Goal: Task Accomplishment & Management: Use online tool/utility

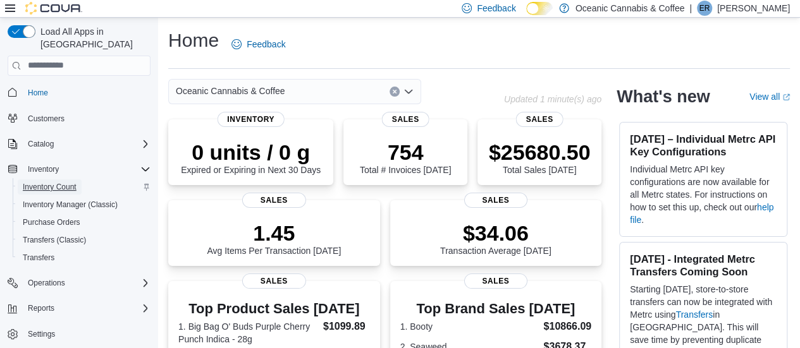
click at [61, 182] on span "Inventory Count" at bounding box center [50, 187] width 54 height 10
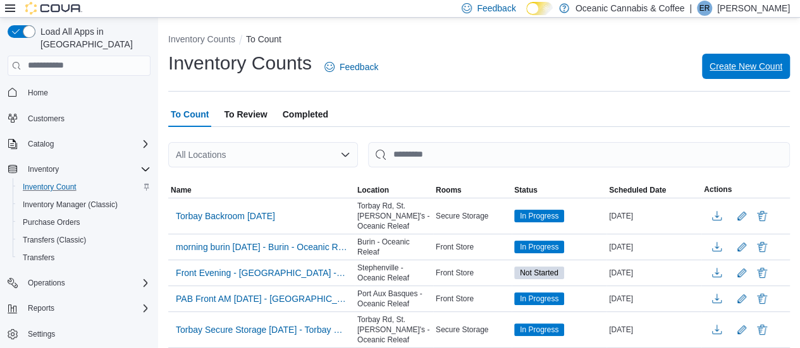
click at [774, 59] on span "Create New Count" at bounding box center [745, 66] width 73 height 25
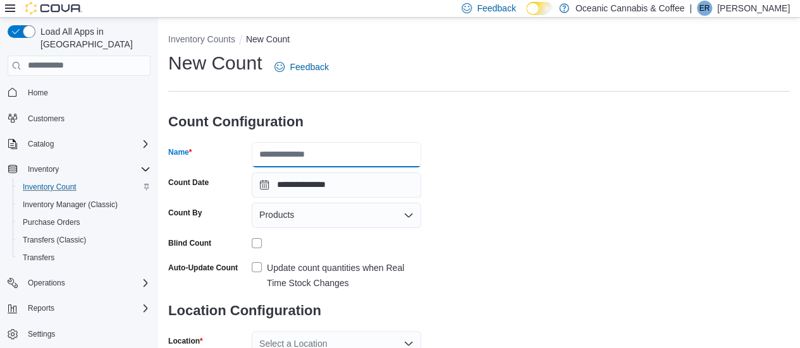
click at [301, 157] on input "Name" at bounding box center [336, 154] width 169 height 25
click at [339, 152] on input "**********" at bounding box center [336, 154] width 169 height 25
drag, startPoint x: 355, startPoint y: 155, endPoint x: 356, endPoint y: 139, distance: 15.9
click at [356, 139] on form "**********" at bounding box center [294, 259] width 253 height 315
type input "**********"
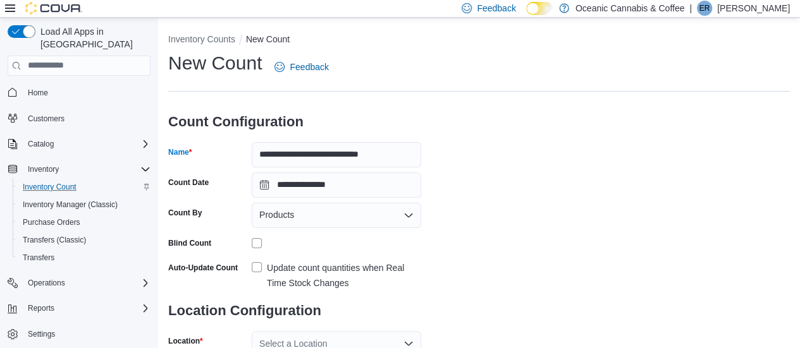
click at [350, 217] on div "Products" at bounding box center [336, 215] width 169 height 25
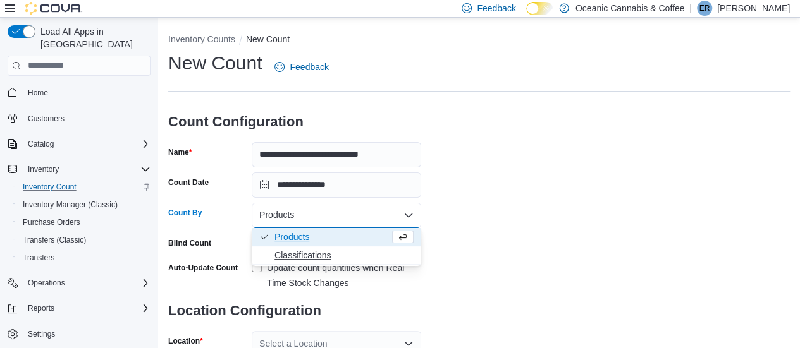
click at [353, 250] on span "Classifications" at bounding box center [343, 255] width 139 height 13
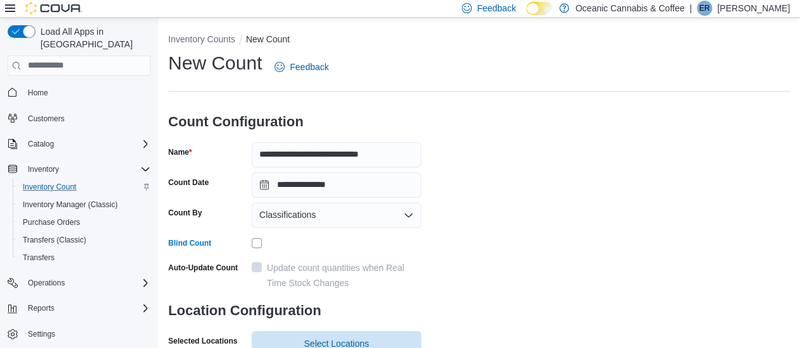
click at [542, 239] on div "**********" at bounding box center [478, 246] width 621 height 391
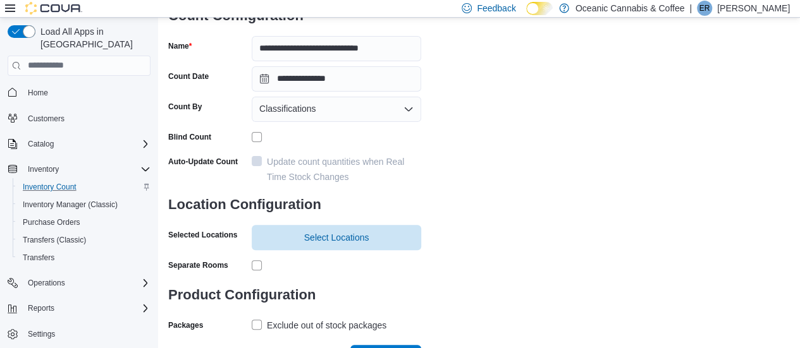
scroll to position [128, 0]
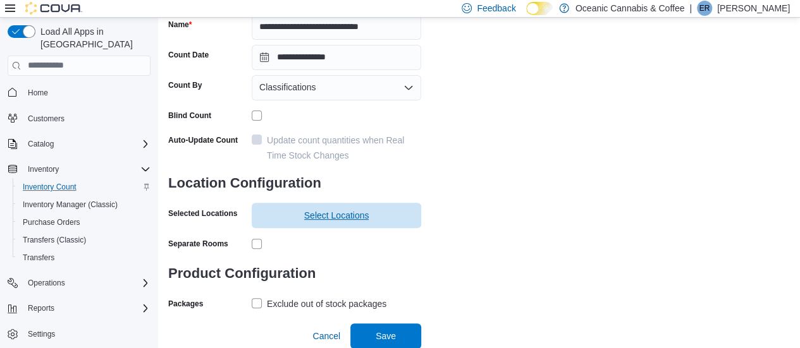
click at [315, 213] on span "Select Locations" at bounding box center [336, 215] width 65 height 13
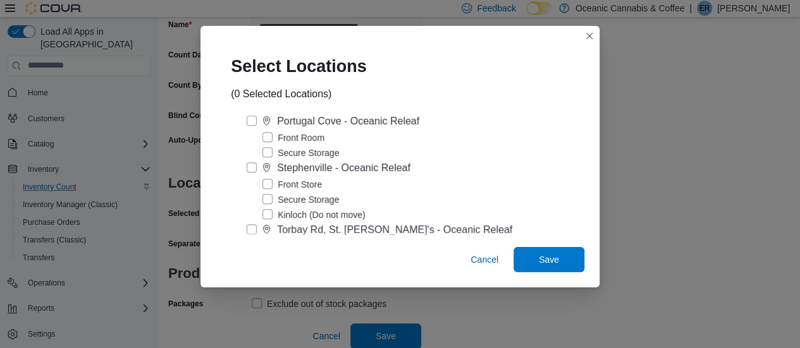
scroll to position [329, 0]
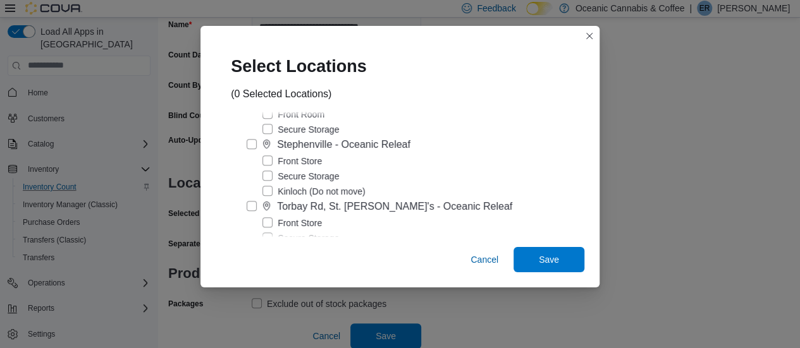
click at [308, 164] on label "Front Store" at bounding box center [291, 161] width 59 height 15
click at [535, 269] on span "Save" at bounding box center [549, 258] width 56 height 25
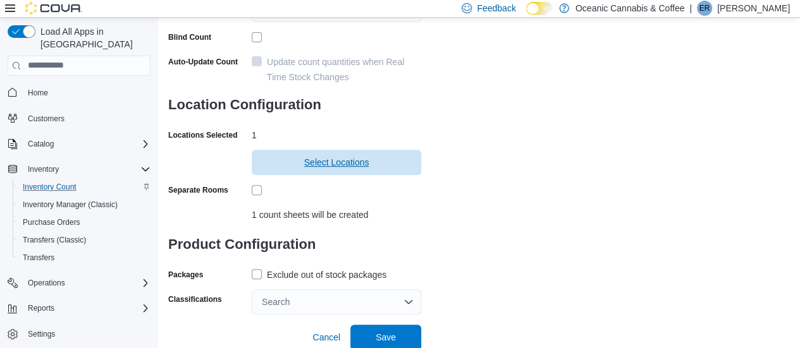
scroll to position [207, 0]
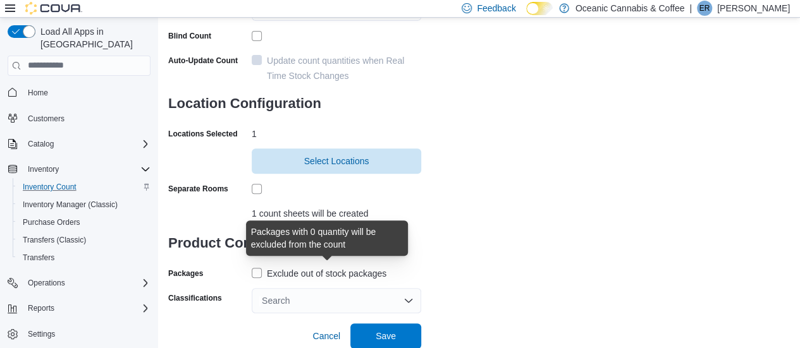
click at [363, 275] on div "Exclude out of stock packages" at bounding box center [326, 273] width 119 height 15
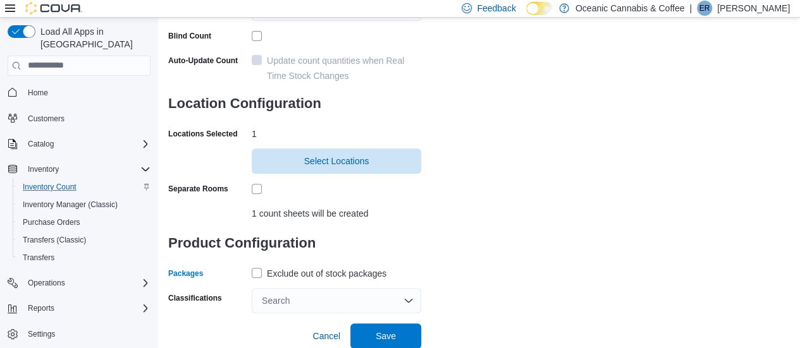
click at [340, 291] on div "Search" at bounding box center [336, 300] width 169 height 25
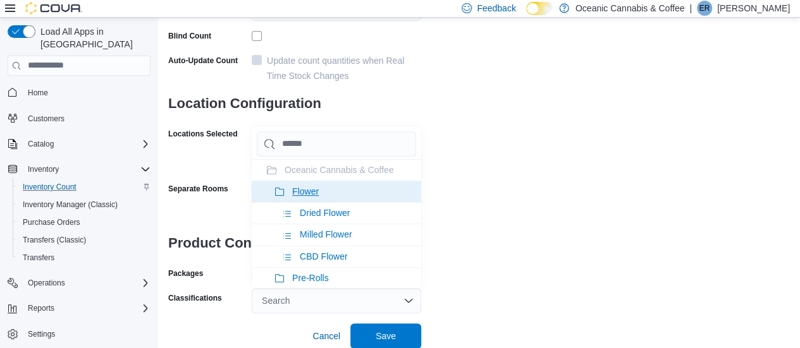
click at [323, 190] on li "Flower" at bounding box center [336, 191] width 169 height 21
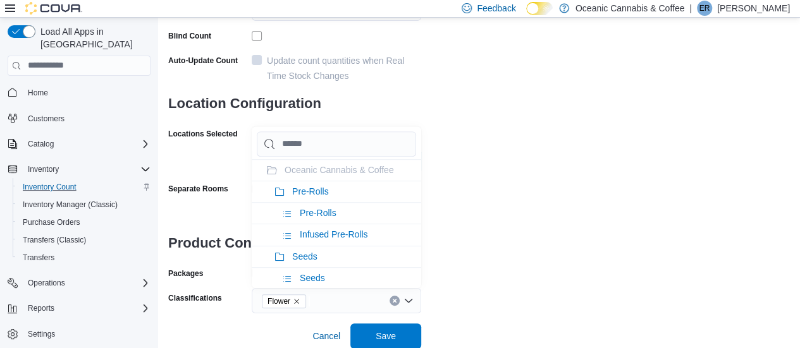
click at [323, 190] on span "Pre-Rolls" at bounding box center [310, 191] width 37 height 10
click at [323, 190] on li "Seeds" at bounding box center [336, 191] width 169 height 21
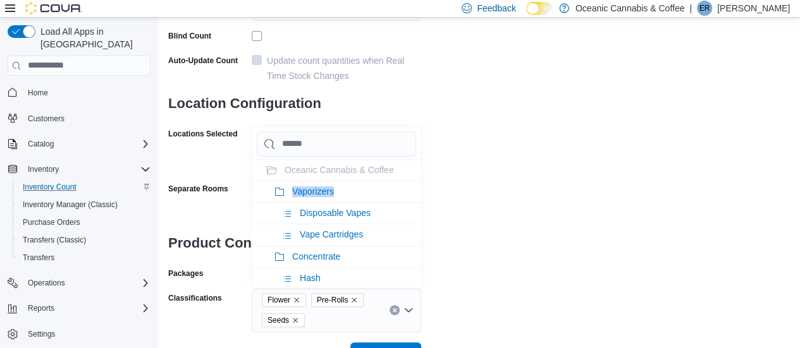
click at [323, 190] on span "Vaporizers" at bounding box center [313, 191] width 42 height 10
click at [323, 190] on span "Concentrate" at bounding box center [316, 191] width 48 height 10
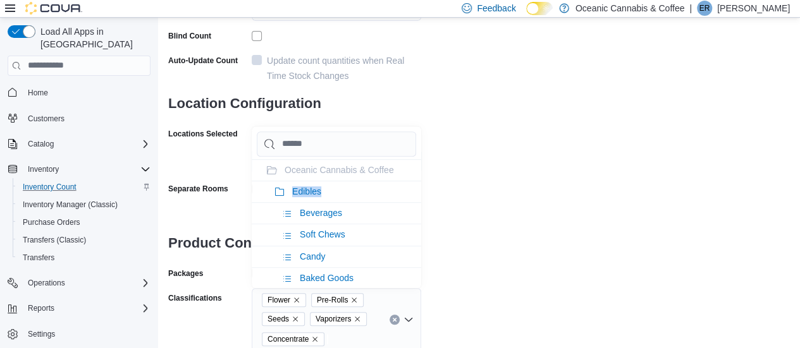
click at [323, 190] on li "Edibles" at bounding box center [336, 191] width 169 height 21
click at [323, 190] on span "Oil & Capsules" at bounding box center [321, 191] width 59 height 10
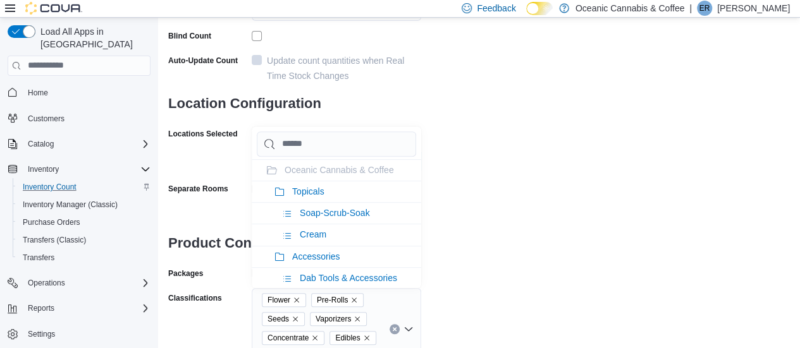
click at [323, 190] on span "Topicals" at bounding box center [308, 191] width 32 height 10
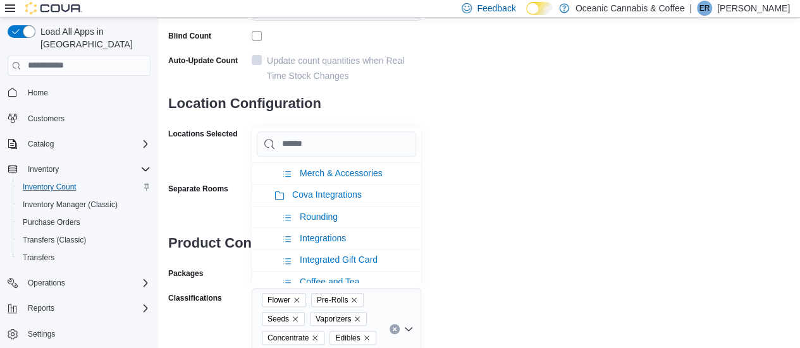
click at [477, 233] on div "**********" at bounding box center [478, 106] width 621 height 527
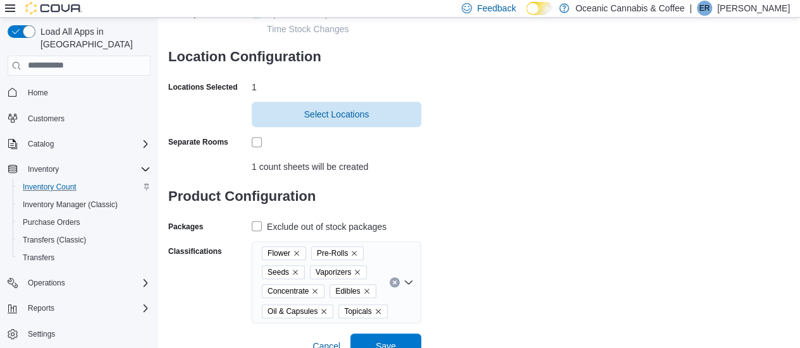
scroll to position [264, 0]
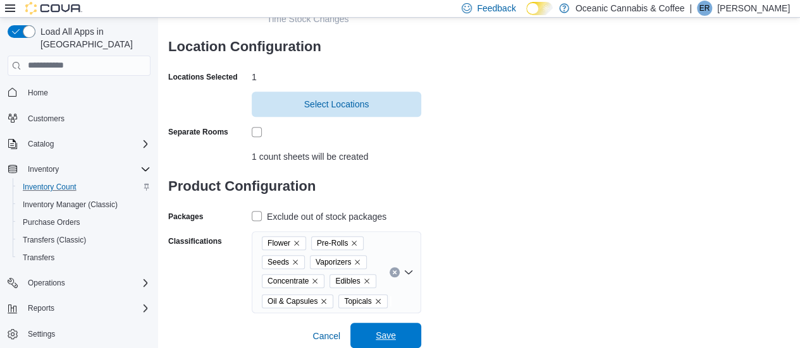
click at [386, 339] on span "Save" at bounding box center [385, 335] width 20 height 13
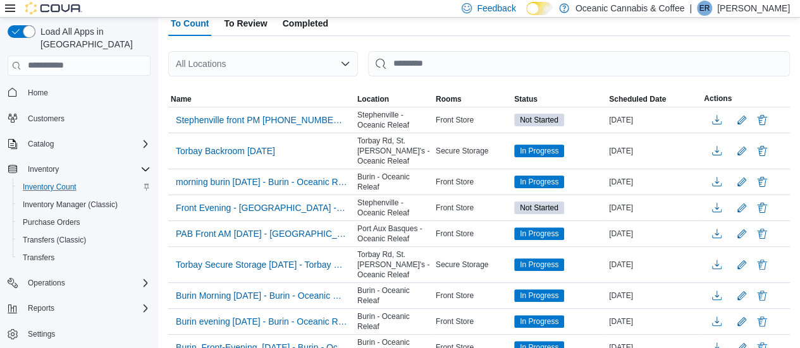
scroll to position [101, 0]
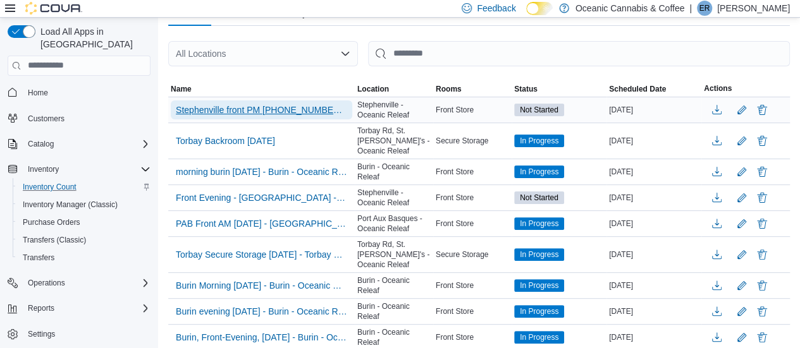
click at [302, 104] on span "Stephenville front PM [PHONE_NUMBER] - [GEOGRAPHIC_DATA] - [GEOGRAPHIC_DATA] Re…" at bounding box center [261, 110] width 171 height 13
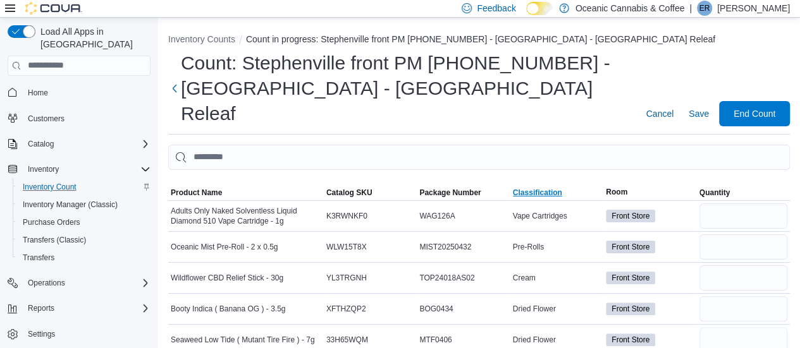
click at [540, 185] on span "Classification" at bounding box center [556, 192] width 93 height 15
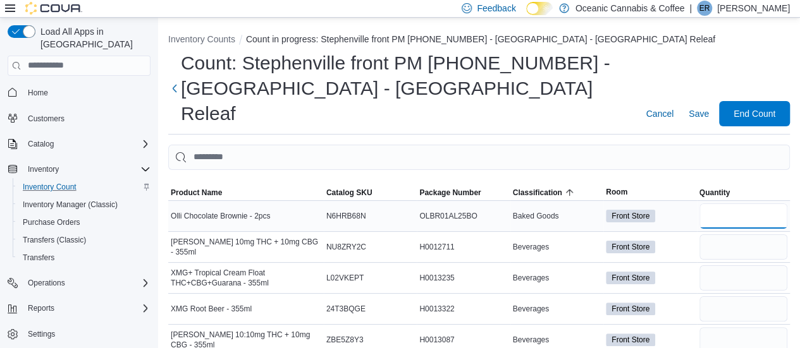
click at [727, 204] on input "number" at bounding box center [743, 216] width 88 height 25
type input "*"
type input "**"
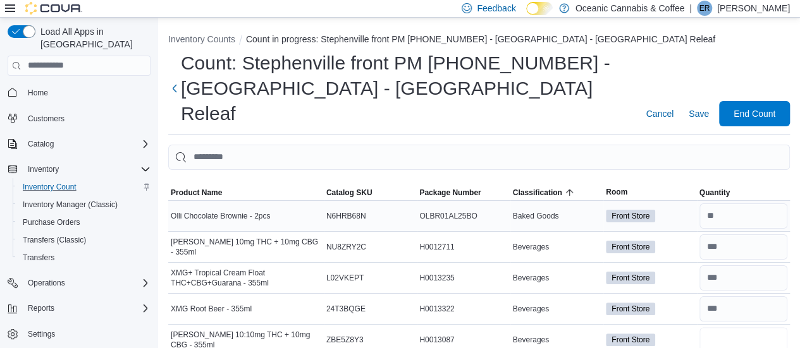
type input "**"
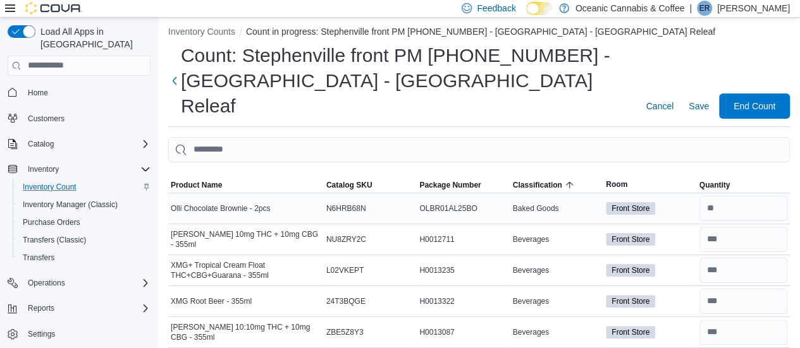
type input "*"
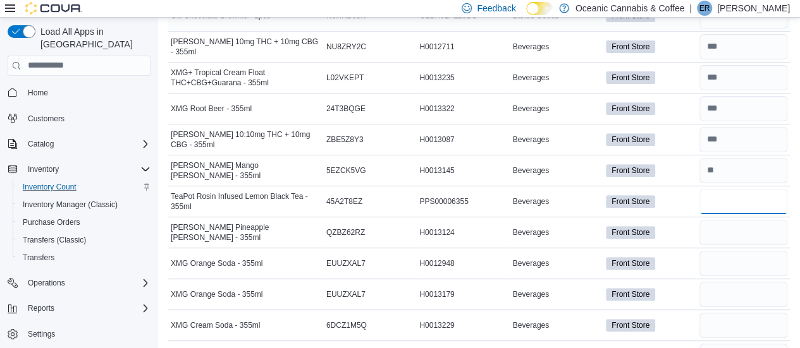
type input "*"
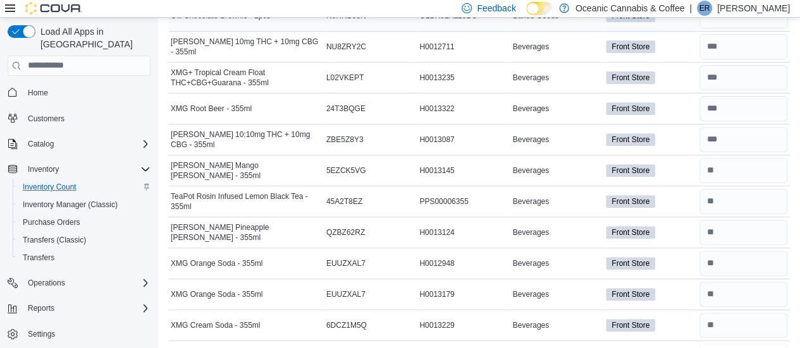
type input "**"
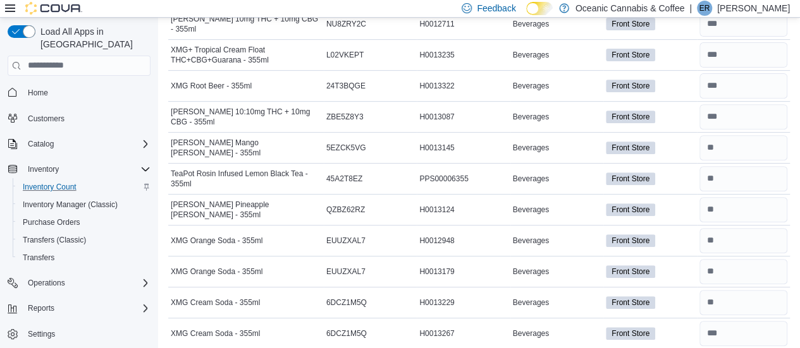
type input "**"
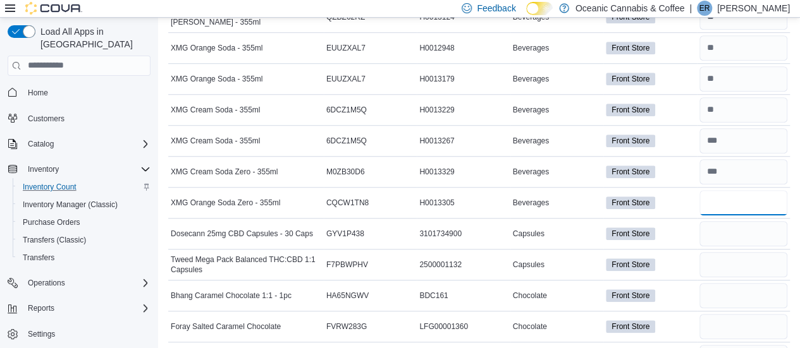
type input "**"
type input "*"
type input "**"
type input "*"
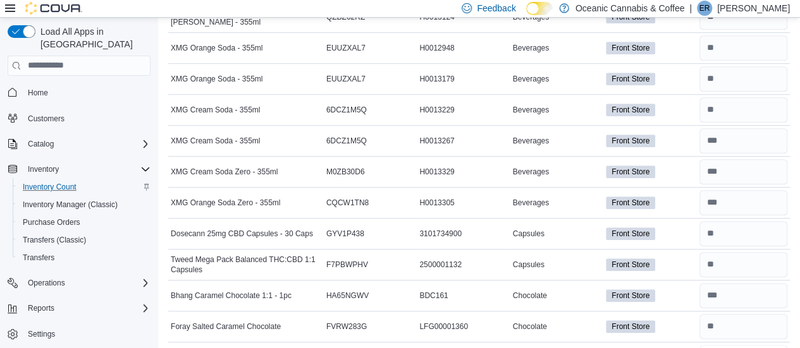
type input "*"
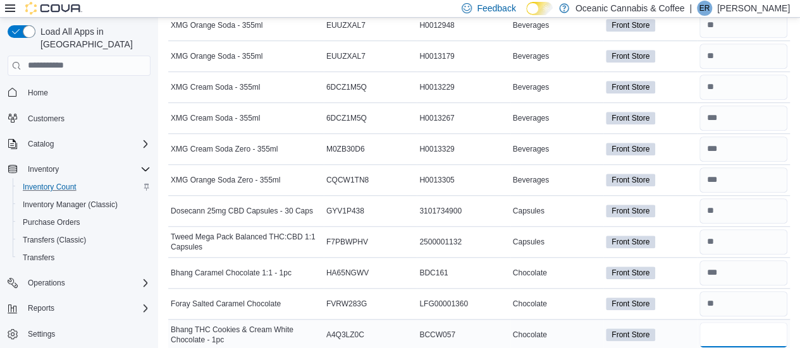
click at [725, 322] on input "number" at bounding box center [743, 334] width 88 height 25
type input "*"
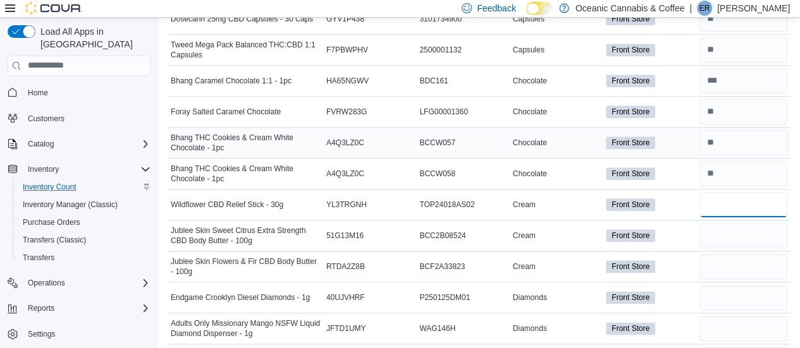
type input "*"
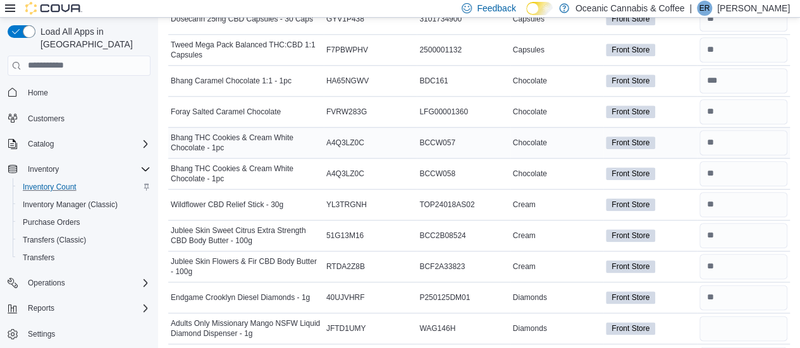
type input "*"
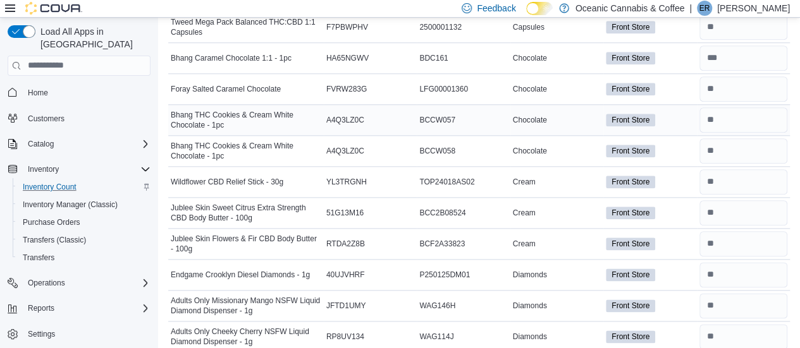
type input "*"
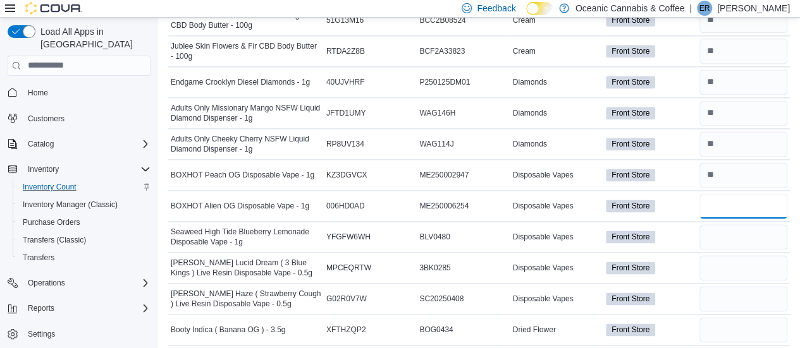
type input "*"
type input "***"
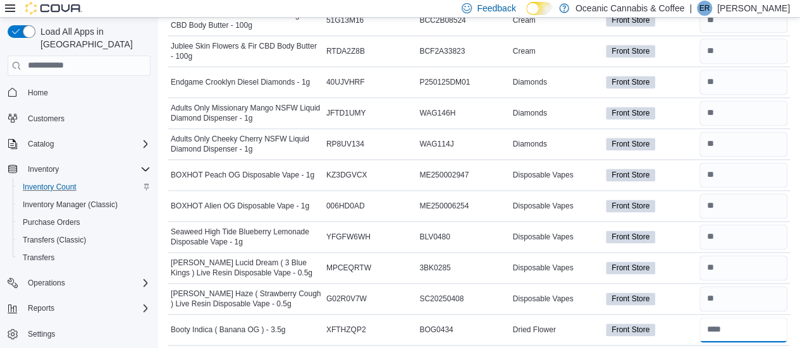
click at [725, 317] on input "number" at bounding box center [743, 329] width 88 height 25
type input "**"
type input "*"
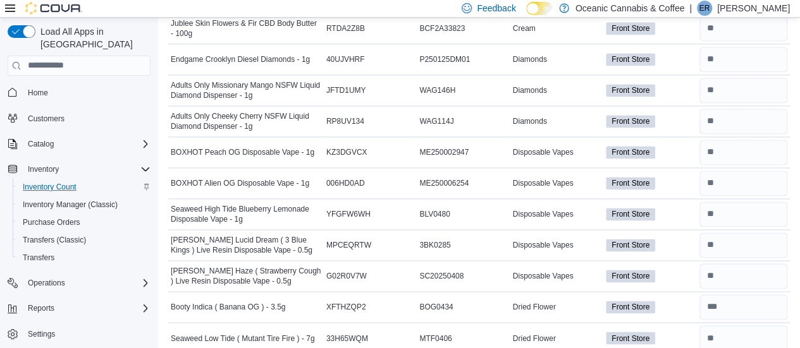
type input "**"
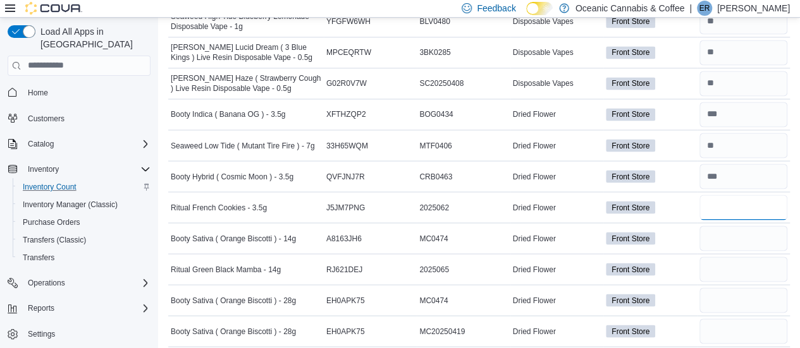
type input "*"
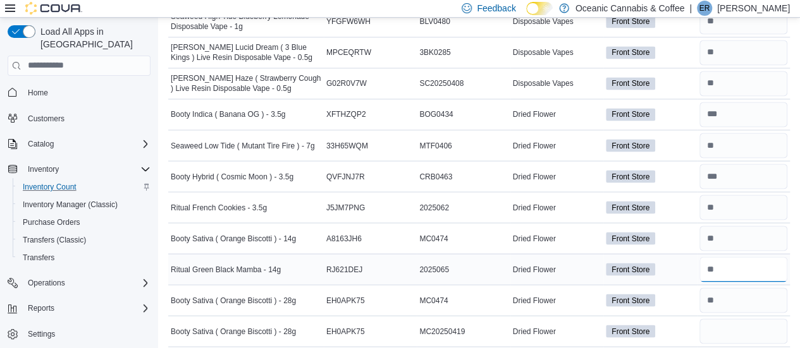
click at [729, 257] on input "number" at bounding box center [743, 269] width 88 height 25
type input "*"
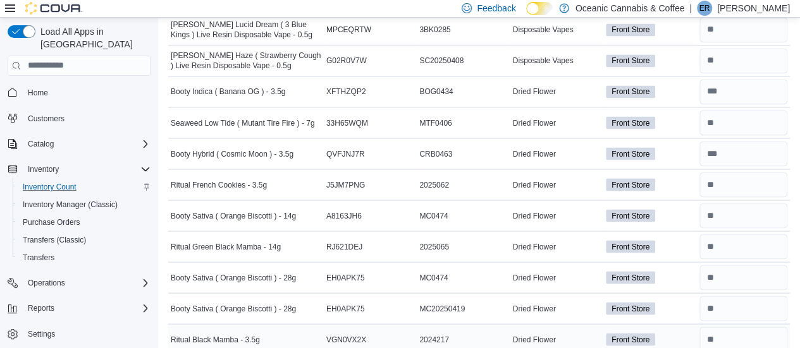
type input "*"
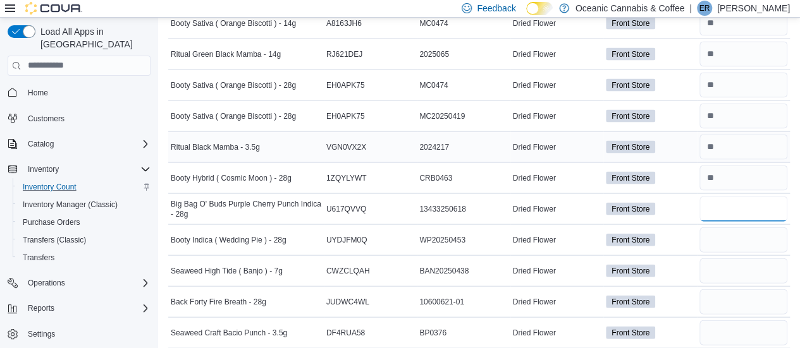
type input "*"
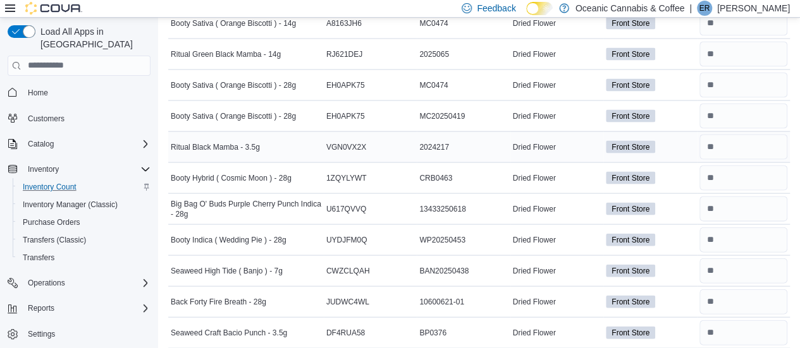
type input "*"
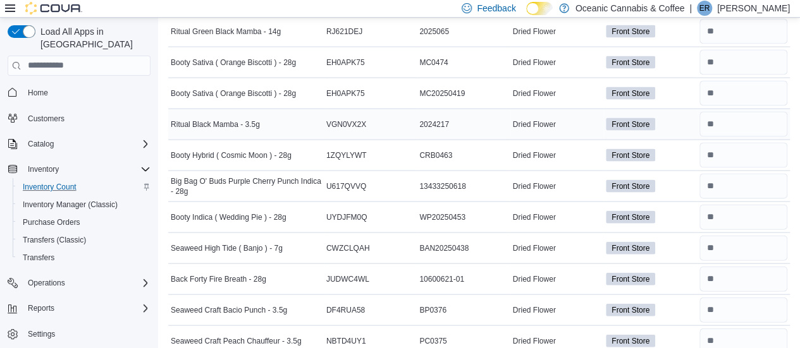
type input "**"
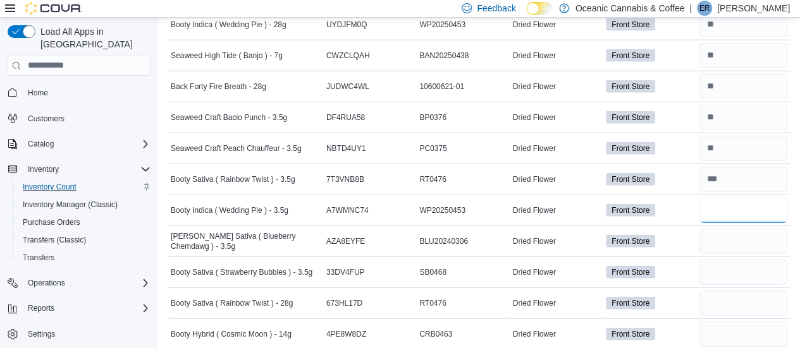
type input "**"
type input "*"
type input "**"
type input "*"
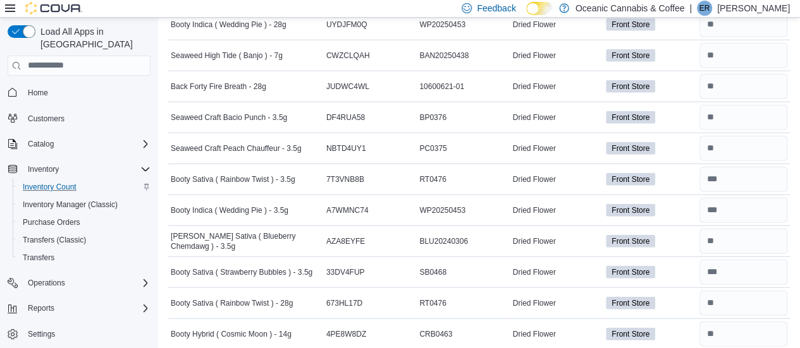
type input "*"
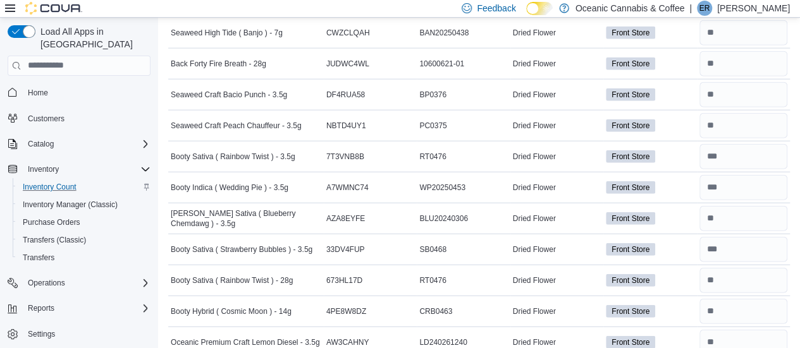
type input "*"
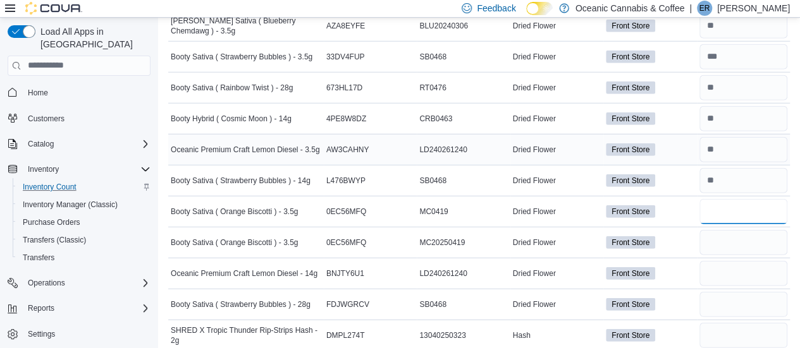
type input "**"
type input "*"
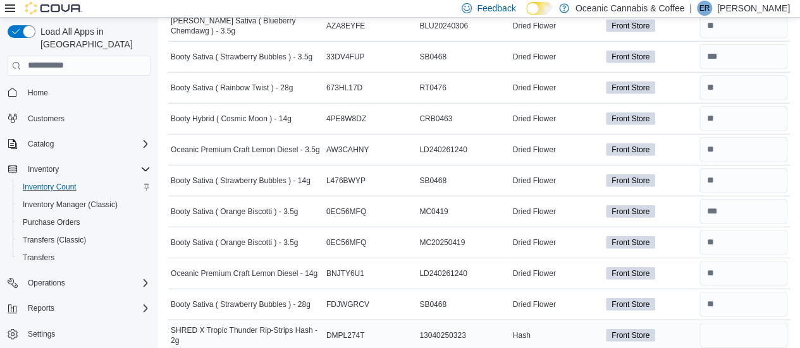
type input "*"
click at [721, 323] on input "number" at bounding box center [743, 335] width 88 height 25
type input "*"
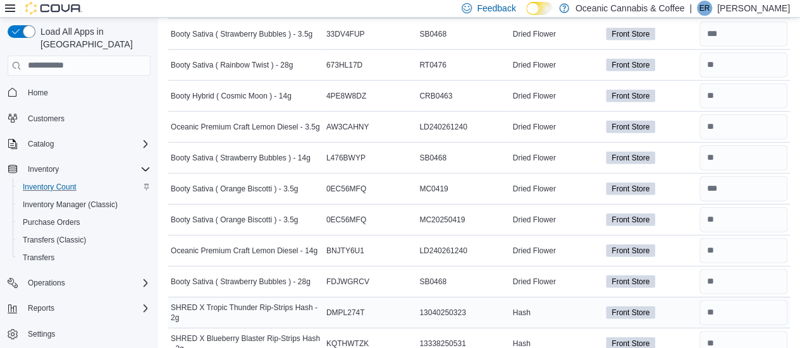
type input "*"
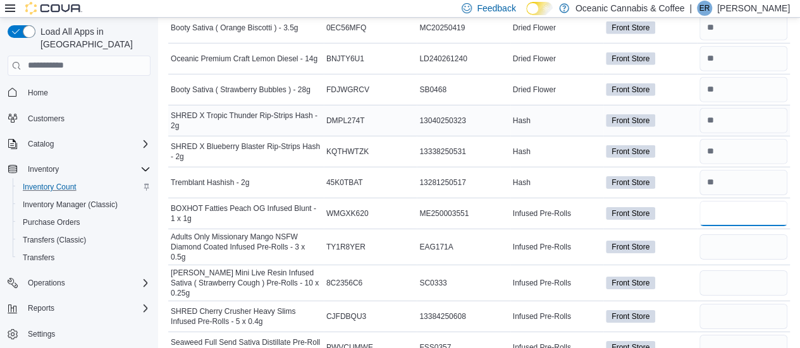
type input "*"
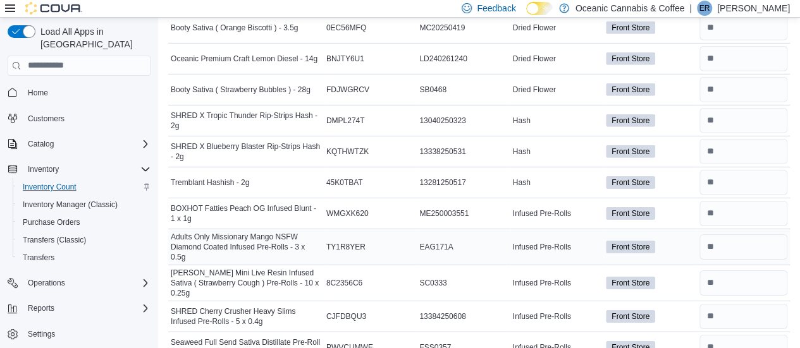
type input "*"
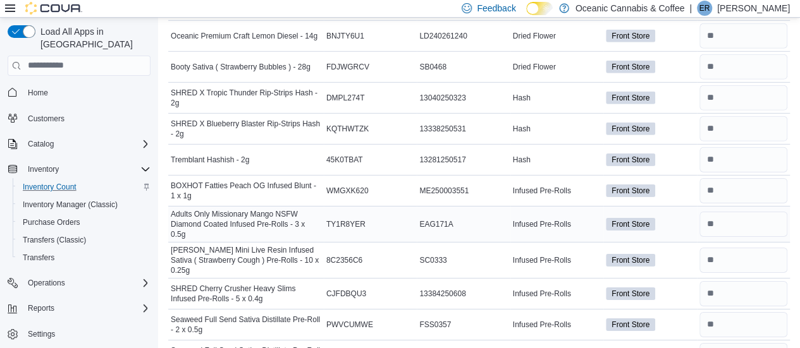
type input "*"
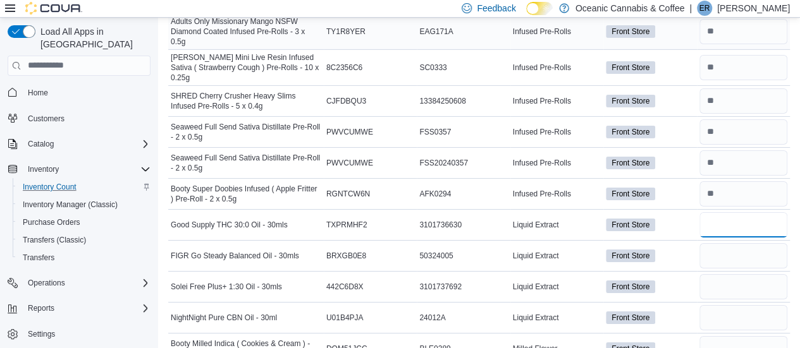
type input "*"
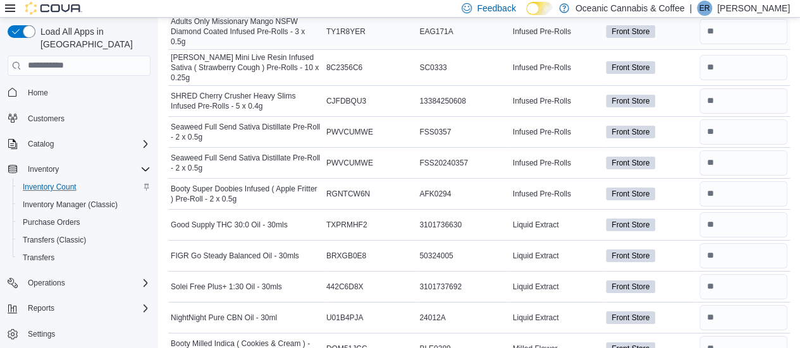
type input "**"
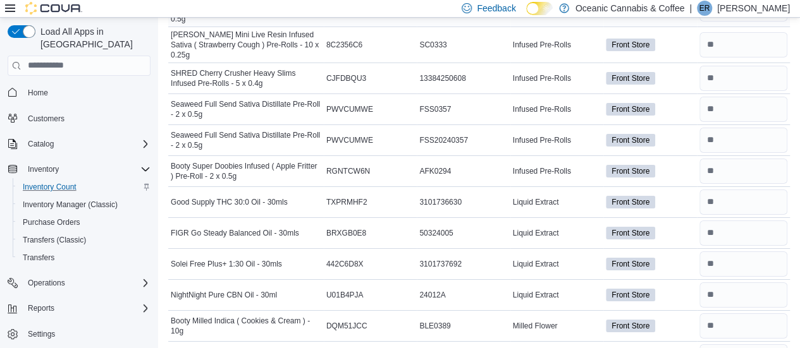
type input "*"
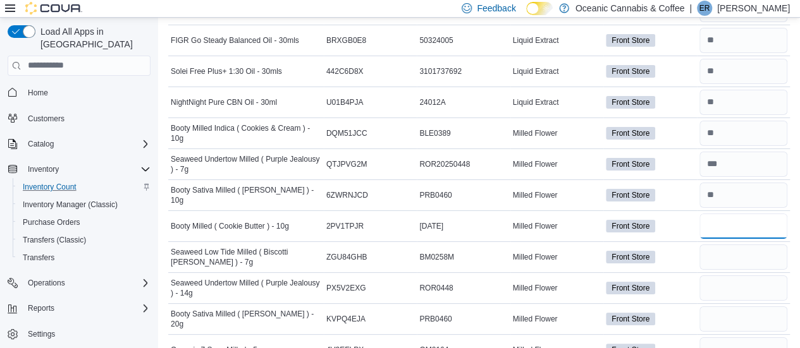
type input "*"
type input "**"
type input "*"
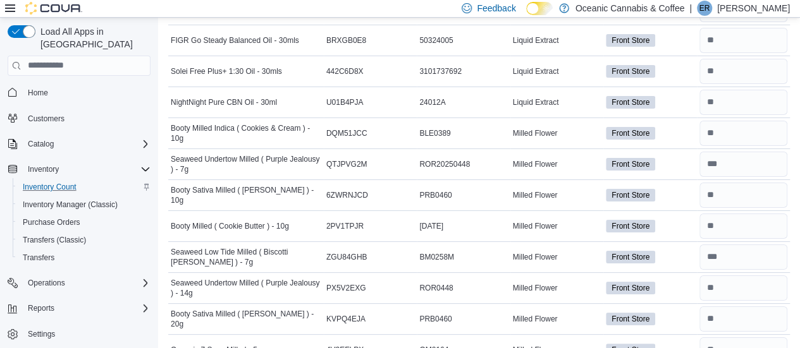
type input "*"
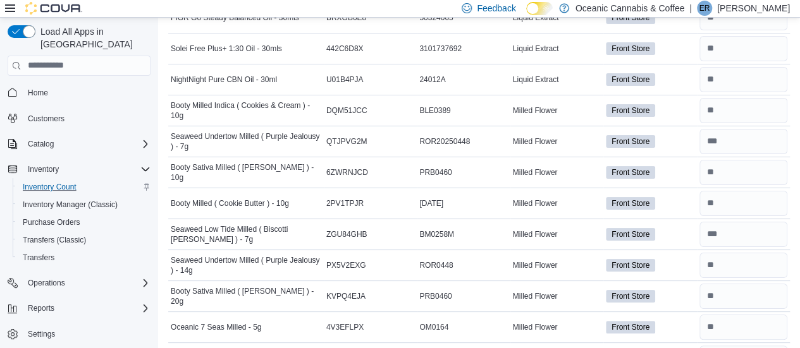
type input "*"
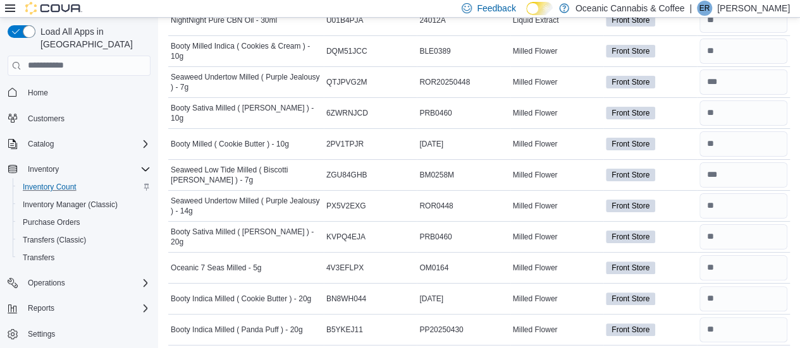
scroll to position [2417, 0]
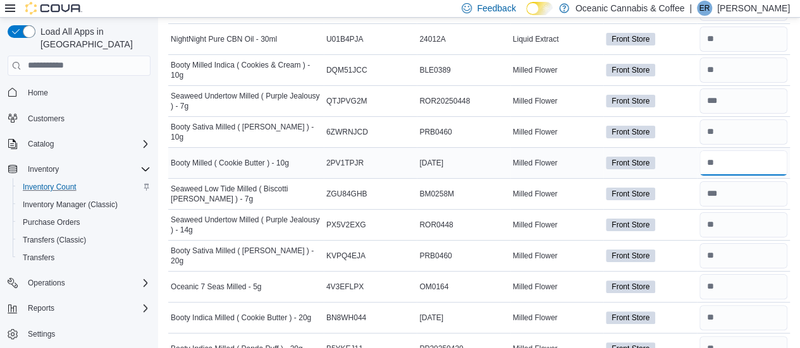
click at [745, 150] on input "number" at bounding box center [743, 162] width 88 height 25
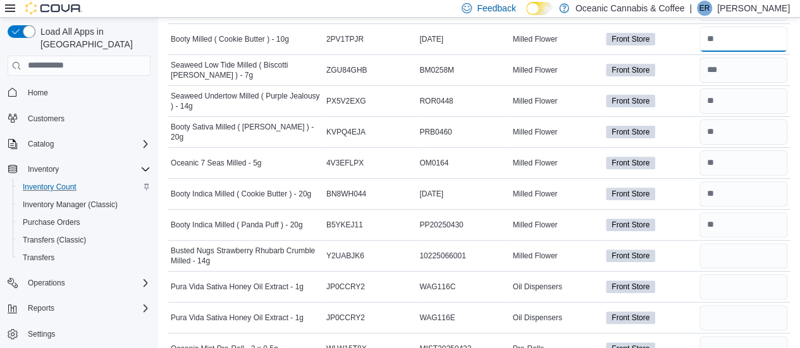
scroll to position [2543, 0]
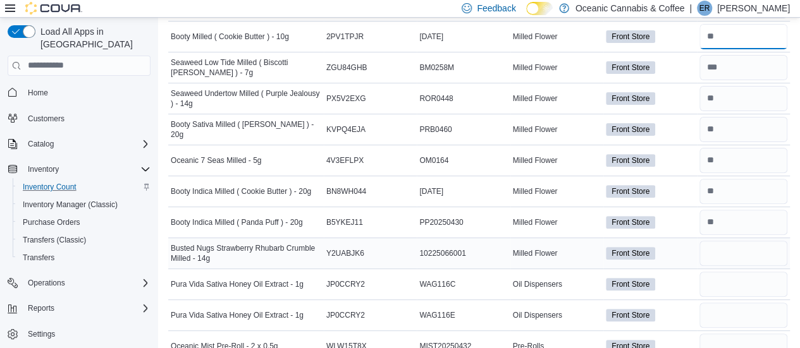
type input "*"
click at [760, 241] on input "number" at bounding box center [743, 253] width 88 height 25
type input "*"
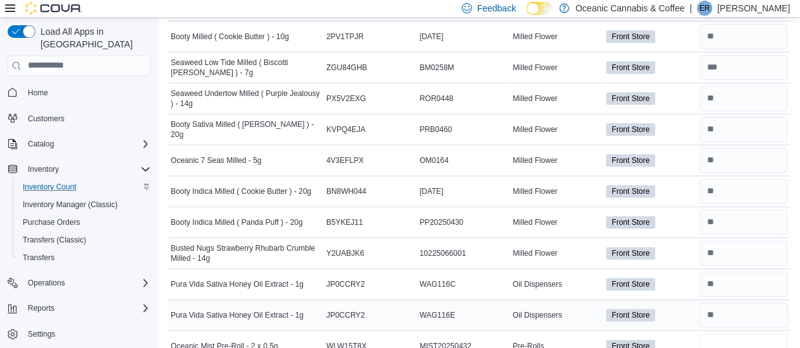
type input "*"
type input "**"
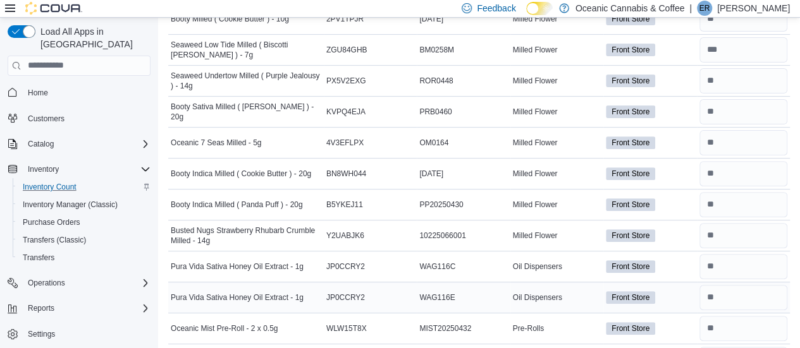
type input "**"
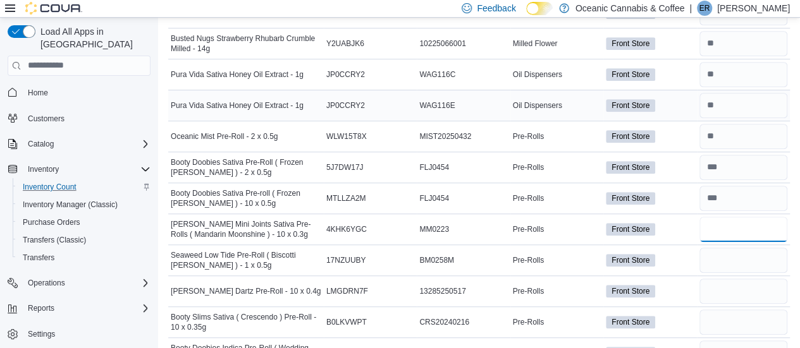
type input "*"
type input "**"
type input "*"
type input "**"
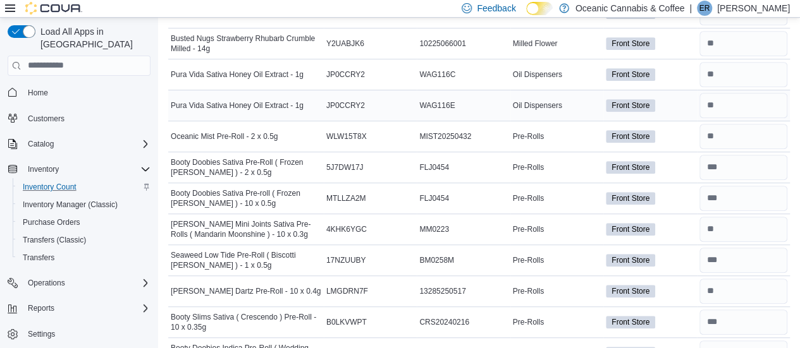
type input "**"
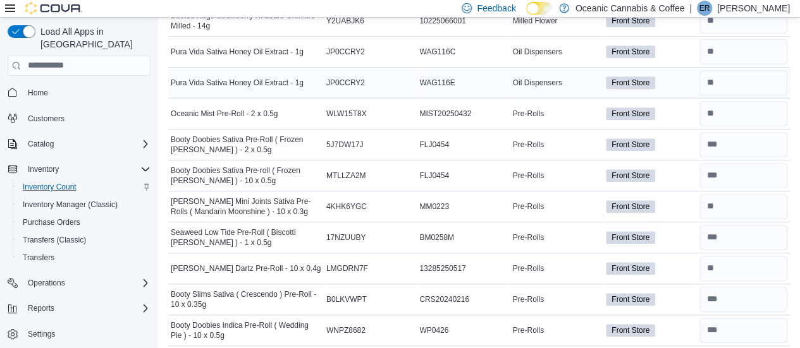
type input "*"
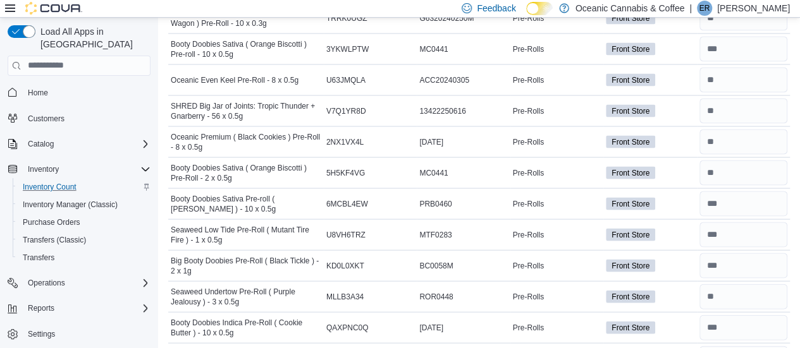
scroll to position [1825, 0]
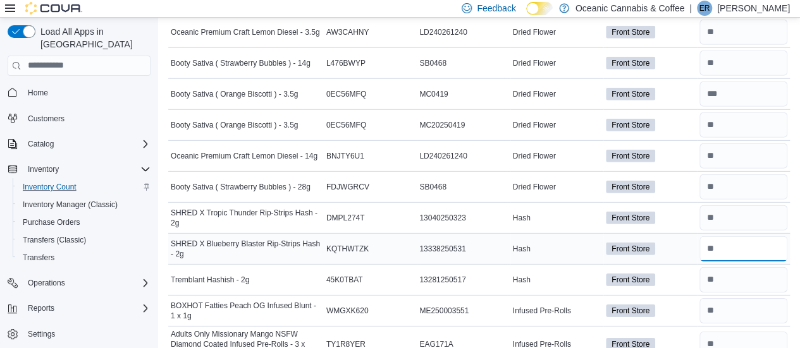
click at [739, 236] on input "number" at bounding box center [743, 248] width 88 height 25
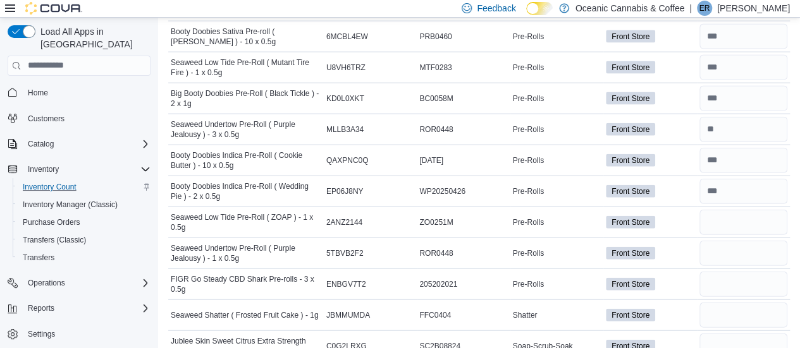
scroll to position [3833, 0]
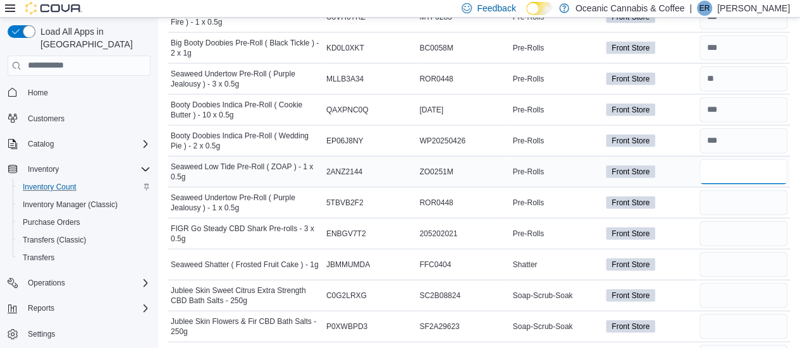
click at [767, 159] on input "number" at bounding box center [743, 171] width 88 height 25
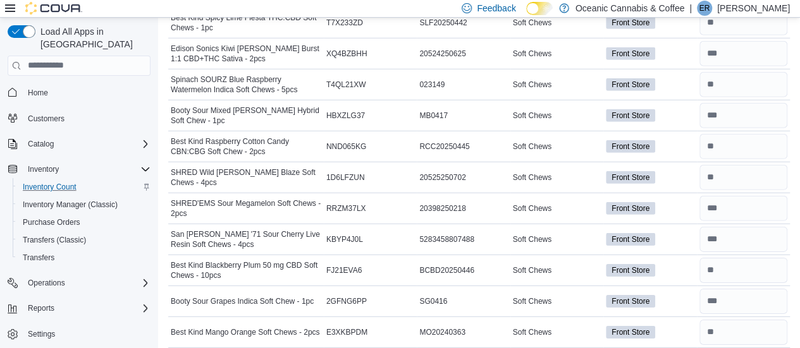
scroll to position [4283, 0]
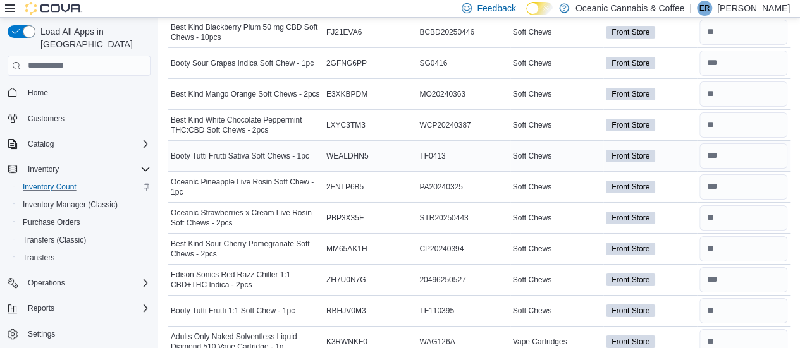
scroll to position [4691, 0]
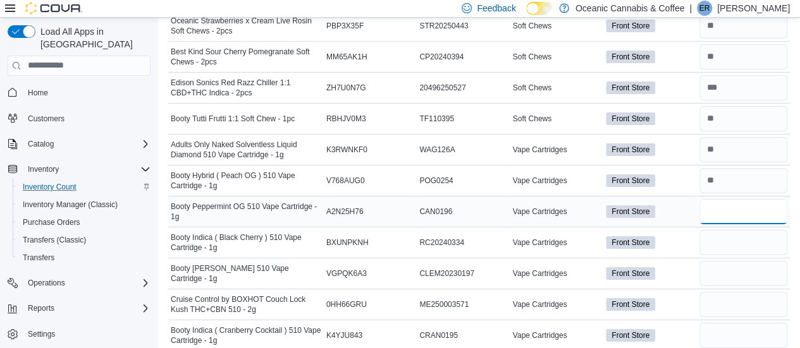
click at [753, 199] on input "number" at bounding box center [743, 211] width 88 height 25
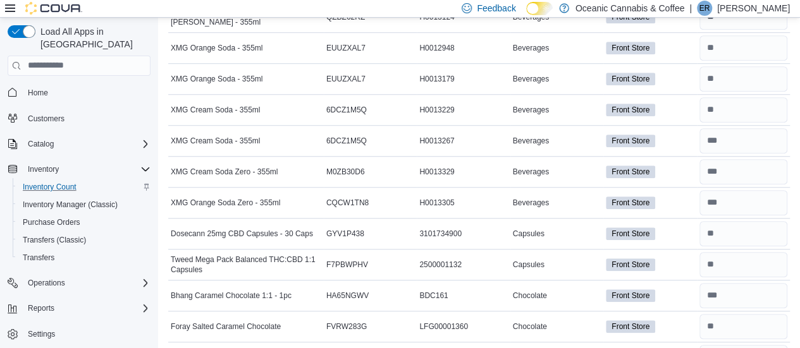
scroll to position [0, 0]
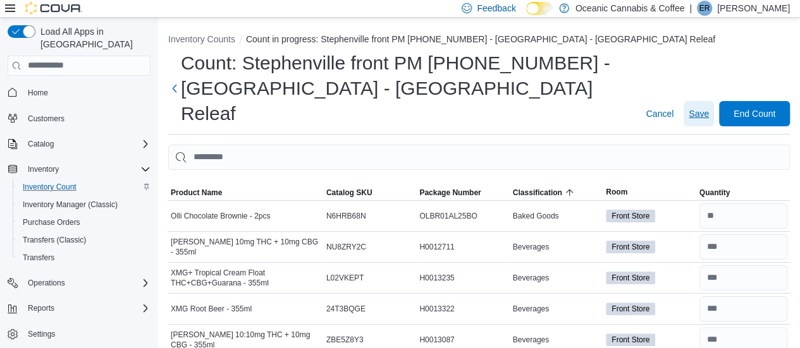
click at [705, 107] on span "Save" at bounding box center [698, 113] width 20 height 13
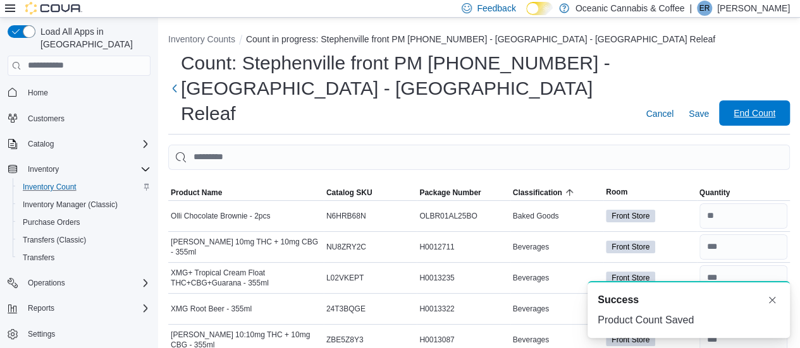
click at [740, 100] on span "End Count" at bounding box center [754, 112] width 56 height 25
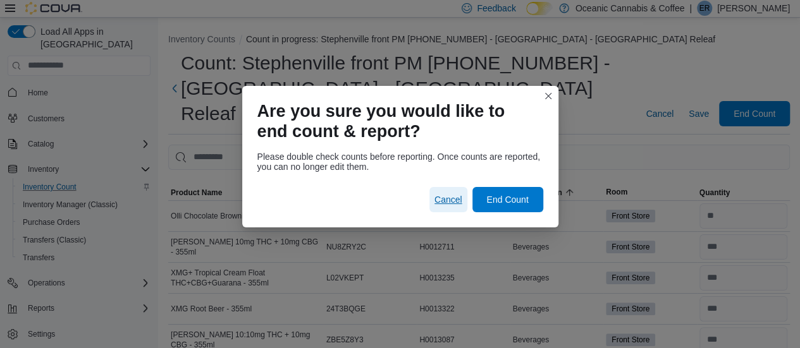
click at [443, 198] on span "Cancel" at bounding box center [448, 199] width 28 height 13
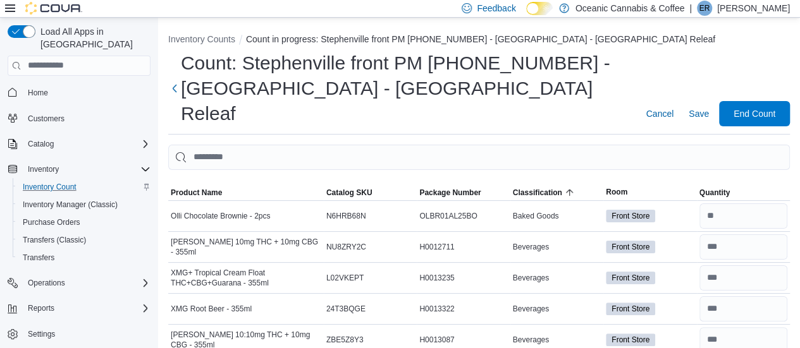
scroll to position [1369, 0]
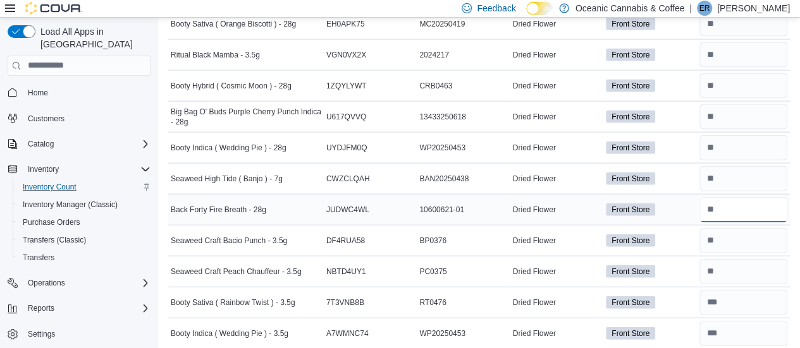
click at [743, 197] on input "number" at bounding box center [743, 209] width 88 height 25
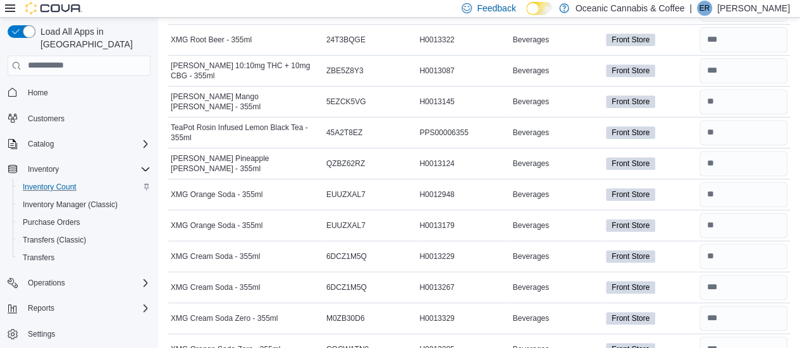
scroll to position [0, 0]
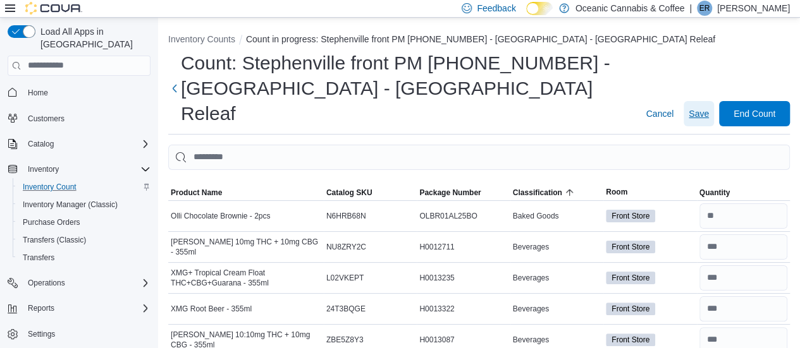
click at [709, 107] on span "Save" at bounding box center [698, 113] width 20 height 13
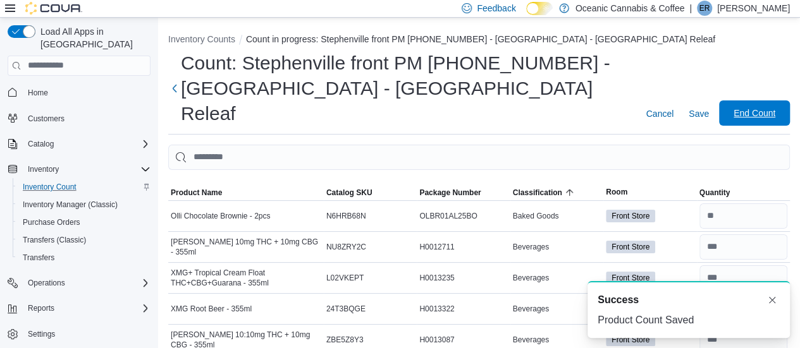
click at [747, 100] on span "End Count" at bounding box center [754, 112] width 56 height 25
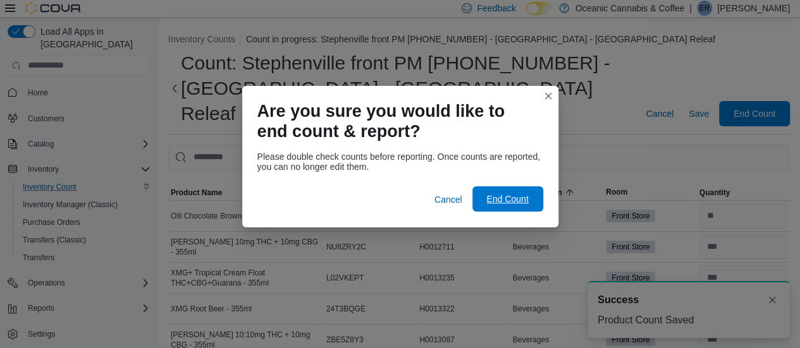
click at [497, 199] on span "End Count" at bounding box center [507, 199] width 42 height 13
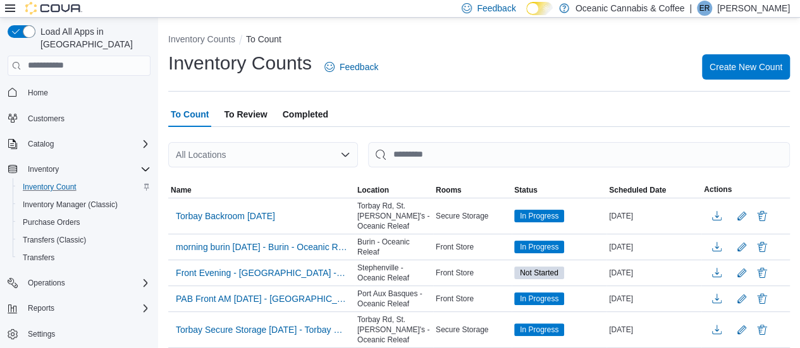
click at [257, 113] on span "To Review" at bounding box center [245, 114] width 43 height 25
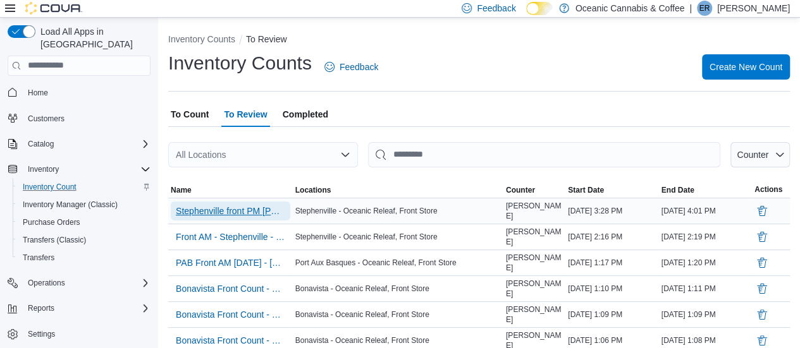
click at [240, 205] on span "Stephenville front PM [PHONE_NUMBER] - [GEOGRAPHIC_DATA] - [GEOGRAPHIC_DATA] Re…" at bounding box center [230, 211] width 109 height 13
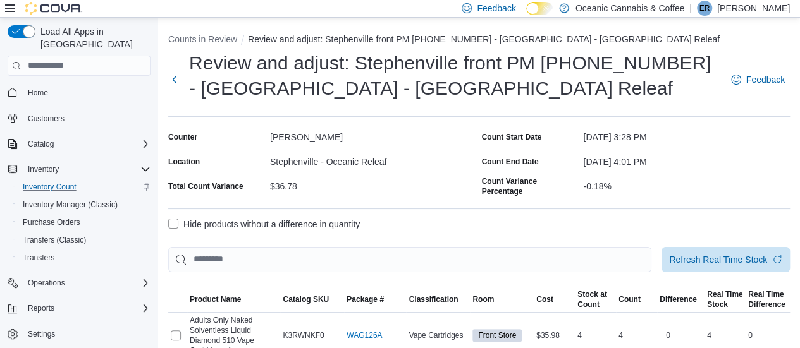
click at [237, 228] on label "Hide products without a difference in quantity" at bounding box center [264, 224] width 192 height 15
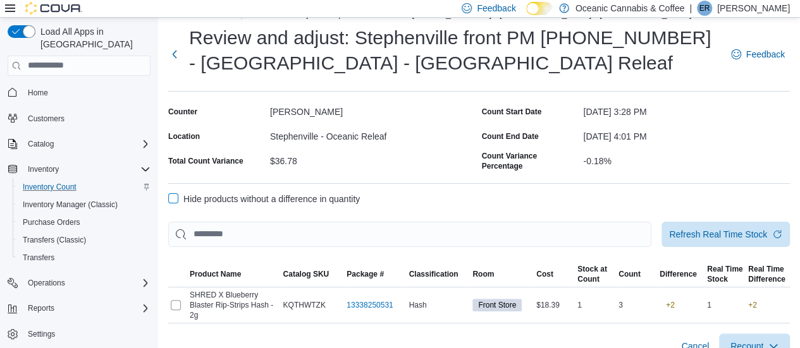
scroll to position [45, 0]
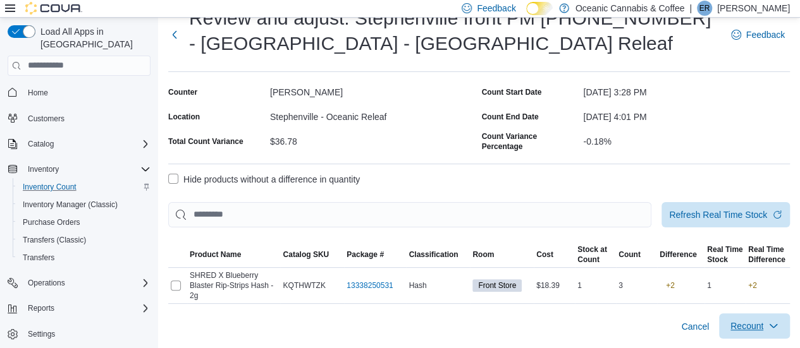
click at [762, 326] on span "Recount" at bounding box center [746, 326] width 33 height 13
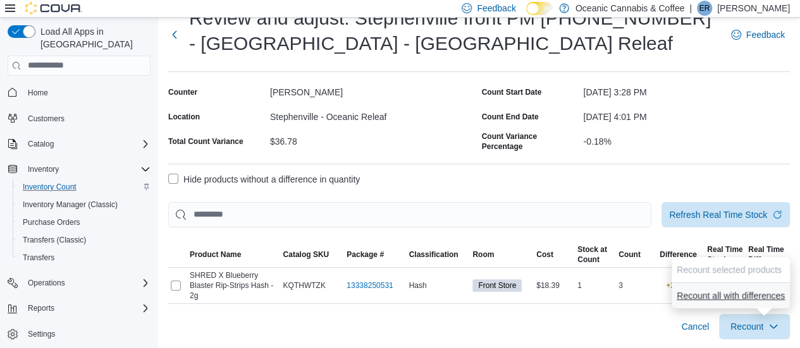
click at [745, 294] on span "Recount all with differences" at bounding box center [730, 295] width 108 height 13
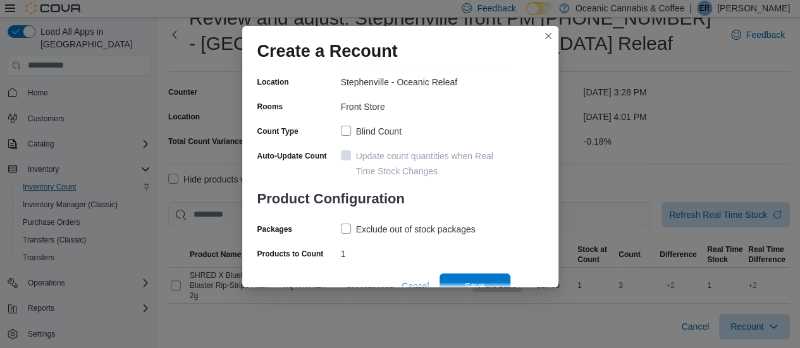
scroll to position [113, 0]
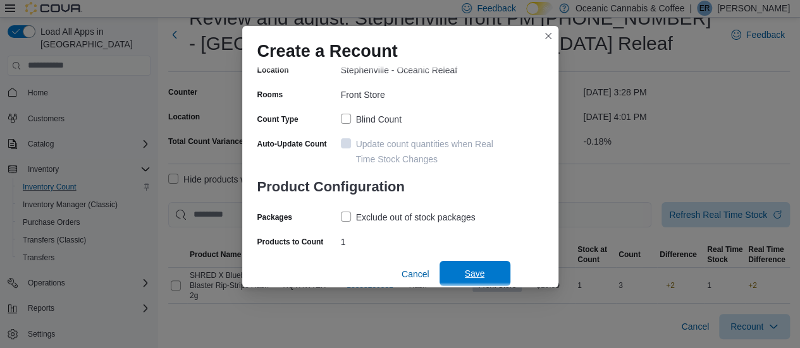
click at [466, 269] on span "Save" at bounding box center [475, 273] width 20 height 13
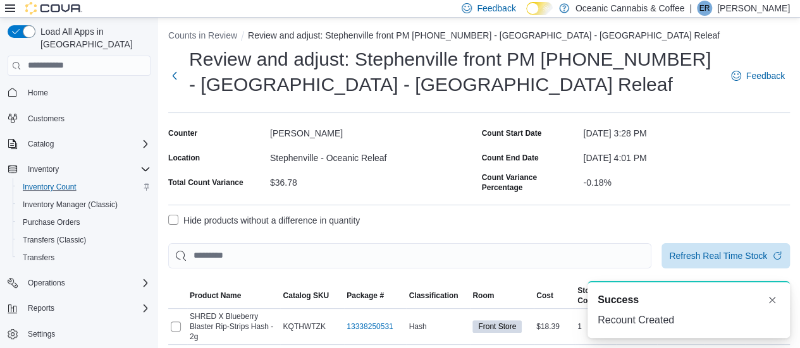
scroll to position [0, 0]
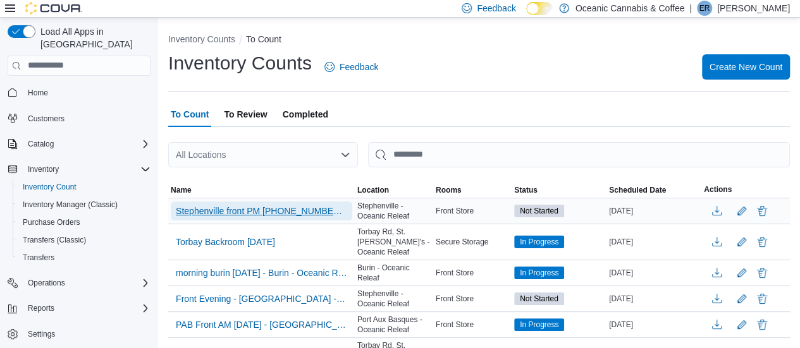
click at [265, 212] on span "Stephenville front PM 08-212-25 - Stephenville - Oceanic Releaf - Recount" at bounding box center [261, 211] width 171 height 13
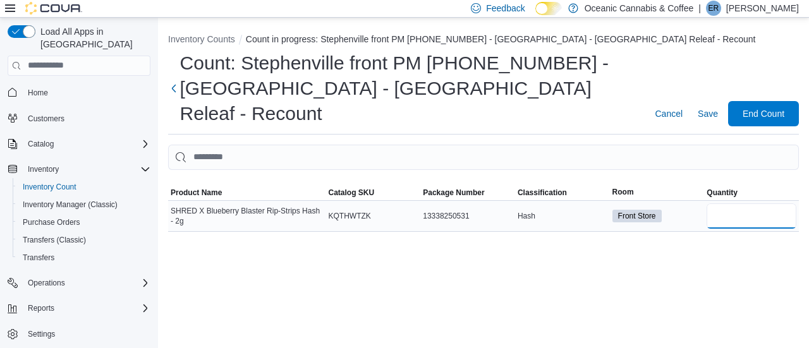
click at [715, 204] on input "number" at bounding box center [752, 216] width 90 height 25
type input "**"
click at [719, 101] on button "Save" at bounding box center [708, 113] width 30 height 25
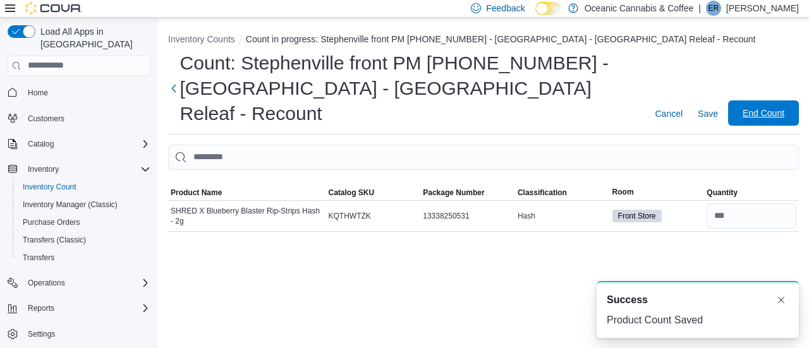
click at [751, 107] on span "End Count" at bounding box center [764, 113] width 42 height 13
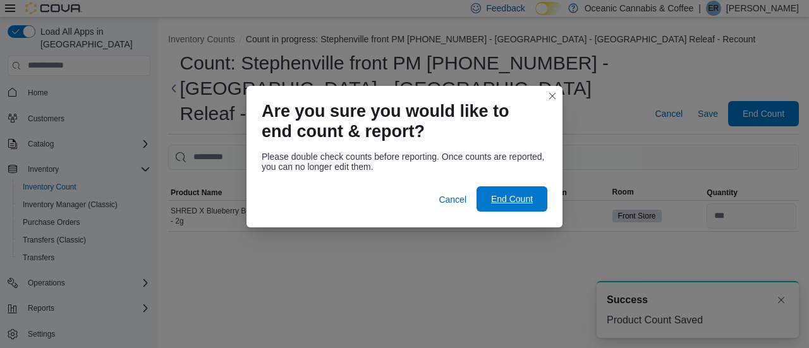
click at [526, 195] on span "End Count" at bounding box center [512, 199] width 42 height 13
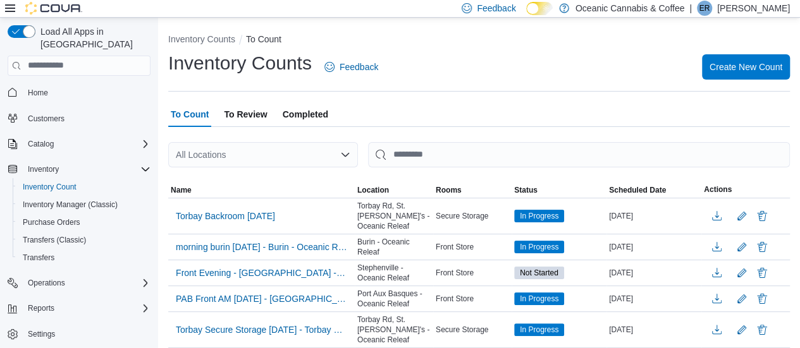
click at [250, 114] on span "To Review" at bounding box center [245, 114] width 43 height 25
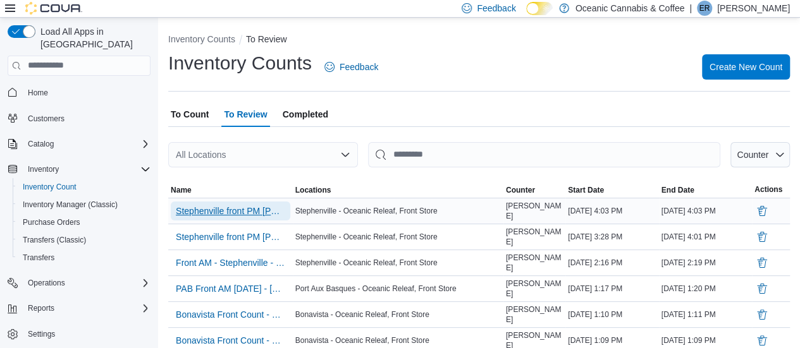
click at [265, 208] on span "Stephenville front PM 08-212-25 - Stephenville - Oceanic Releaf - Recount" at bounding box center [230, 211] width 109 height 13
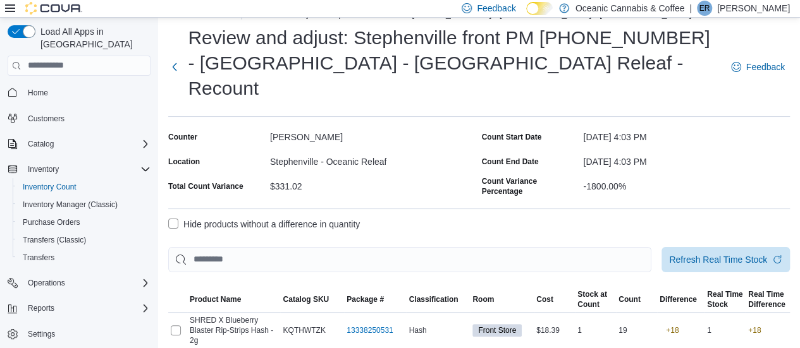
scroll to position [45, 0]
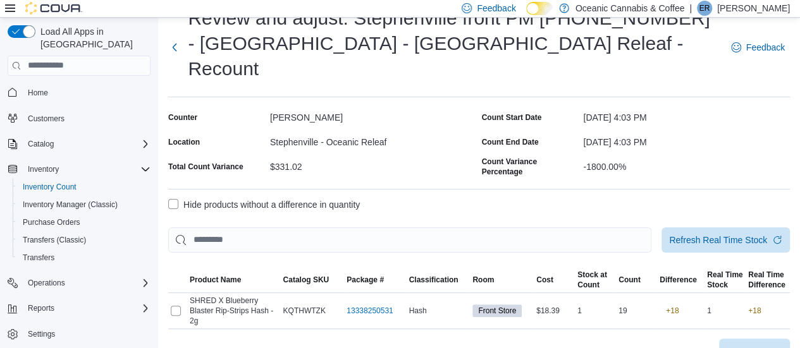
click at [763, 345] on span "Recount" at bounding box center [746, 351] width 33 height 13
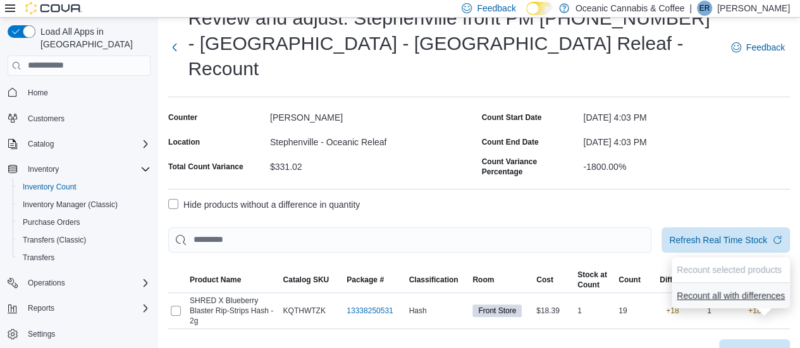
click at [737, 307] on span "Recount all with differences" at bounding box center [730, 295] width 108 height 25
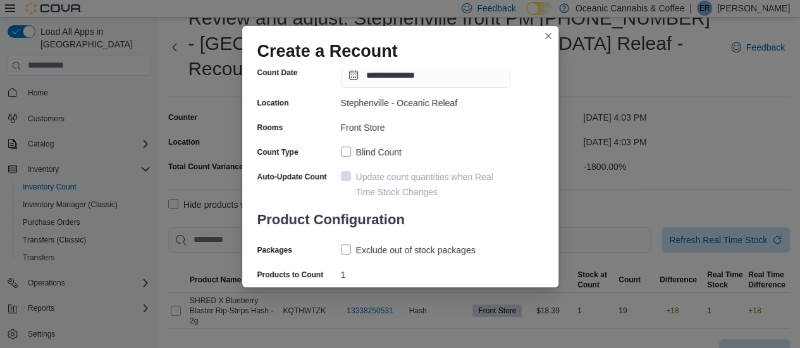
scroll to position [111, 0]
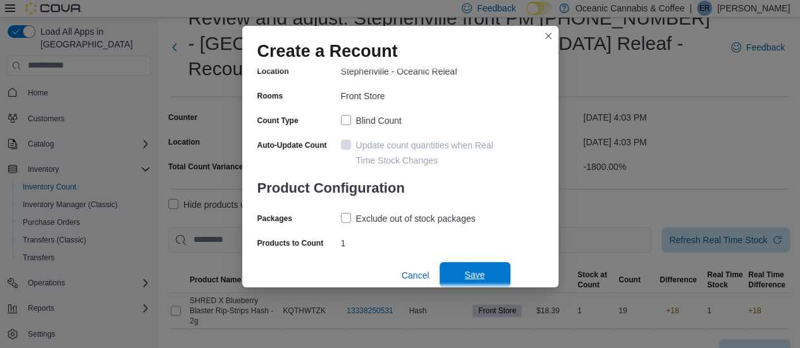
click at [458, 275] on span "Save" at bounding box center [475, 274] width 56 height 25
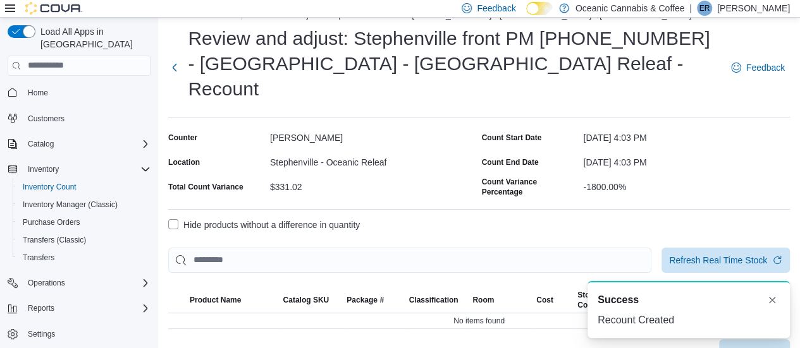
scroll to position [0, 0]
click at [173, 54] on button "Next" at bounding box center [174, 66] width 12 height 25
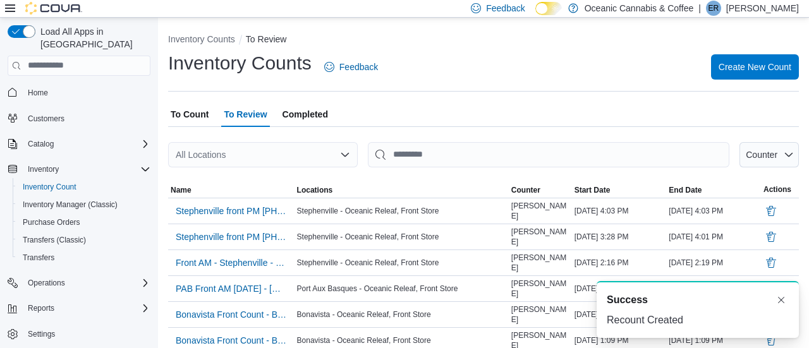
click at [191, 114] on span "To Count" at bounding box center [190, 114] width 38 height 25
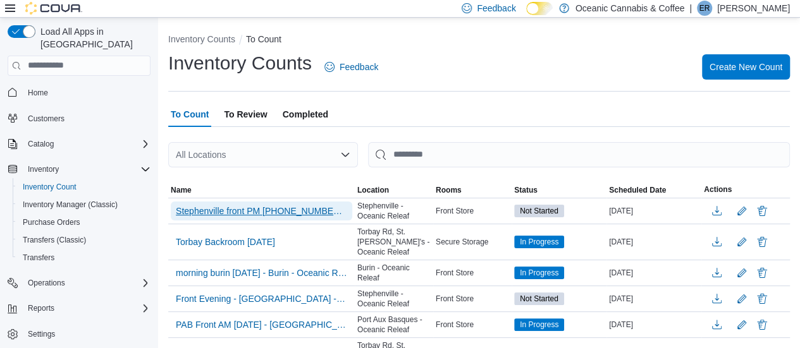
click at [248, 207] on span "Stephenville front PM 08-212-25 - Stephenville - Oceanic Releaf - Recount - Rec…" at bounding box center [261, 211] width 171 height 13
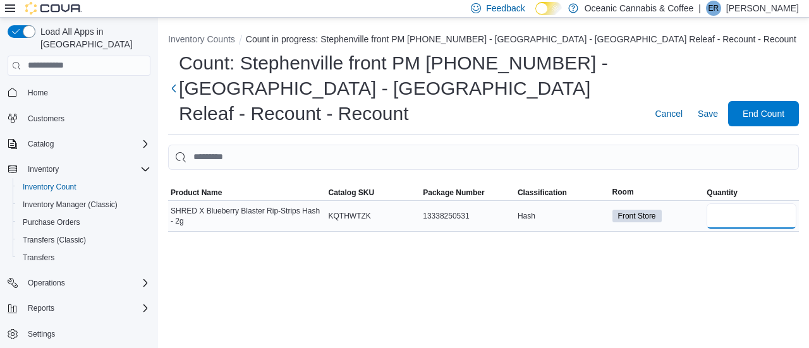
click at [748, 204] on input "number" at bounding box center [752, 216] width 90 height 25
type input "*"
click at [702, 107] on span "Save" at bounding box center [708, 113] width 20 height 13
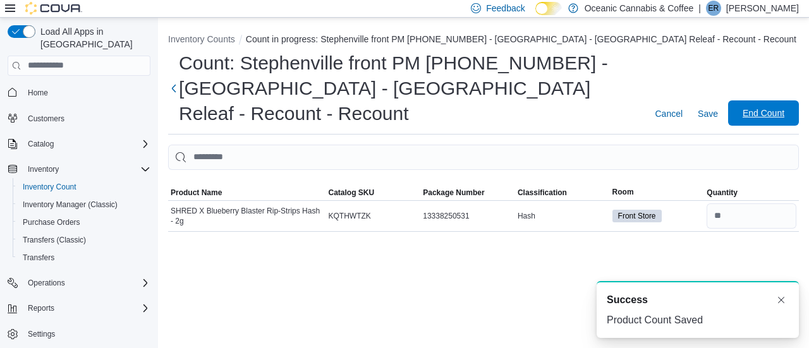
click at [765, 107] on span "End Count" at bounding box center [764, 113] width 42 height 13
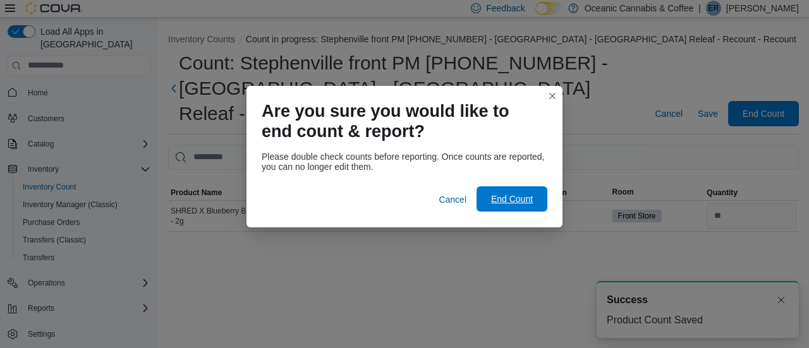
click at [522, 197] on span "End Count" at bounding box center [512, 199] width 42 height 13
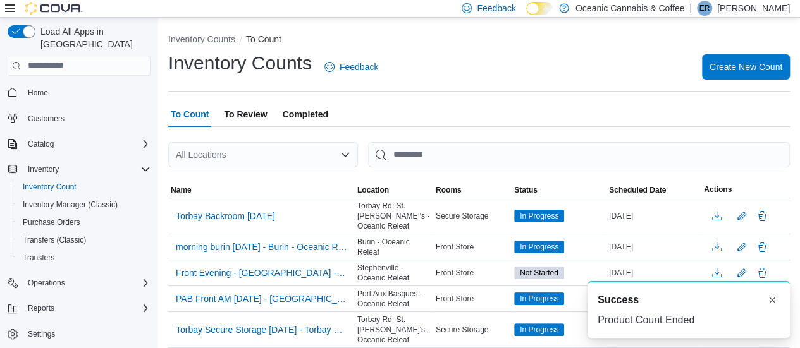
click at [242, 108] on span "To Review" at bounding box center [245, 114] width 43 height 25
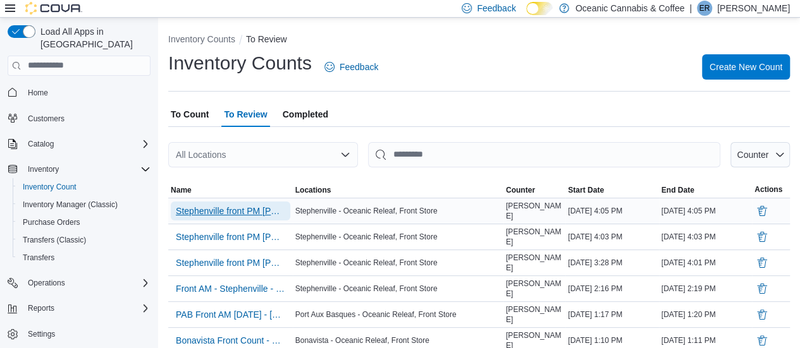
click at [240, 206] on span "Stephenville front PM 08-212-25 - Stephenville - Oceanic Releaf - Recount - Rec…" at bounding box center [230, 211] width 109 height 13
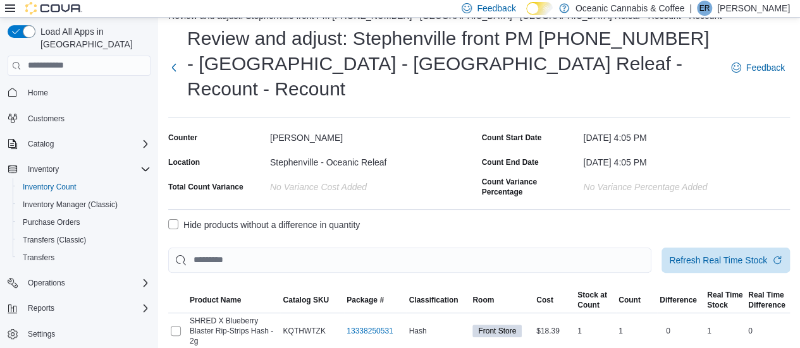
scroll to position [45, 0]
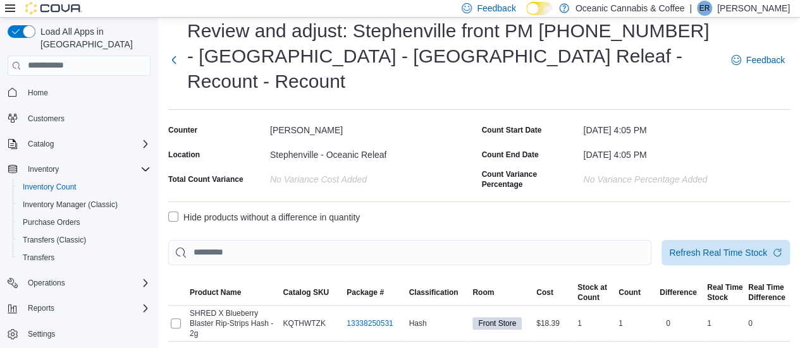
click at [214, 210] on label "Hide products without a difference in quantity" at bounding box center [264, 217] width 192 height 15
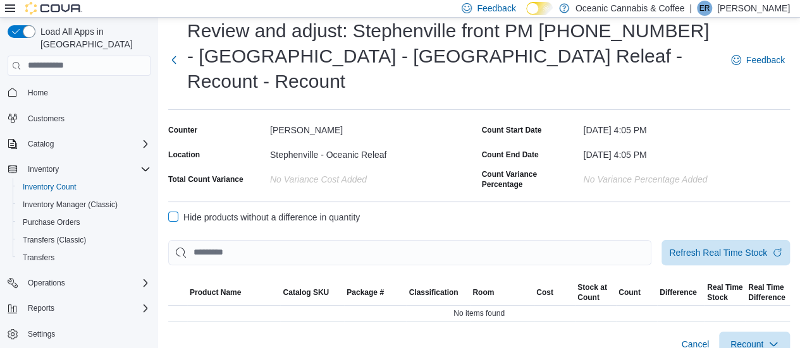
scroll to position [25, 0]
